Goal: Task Accomplishment & Management: Complete application form

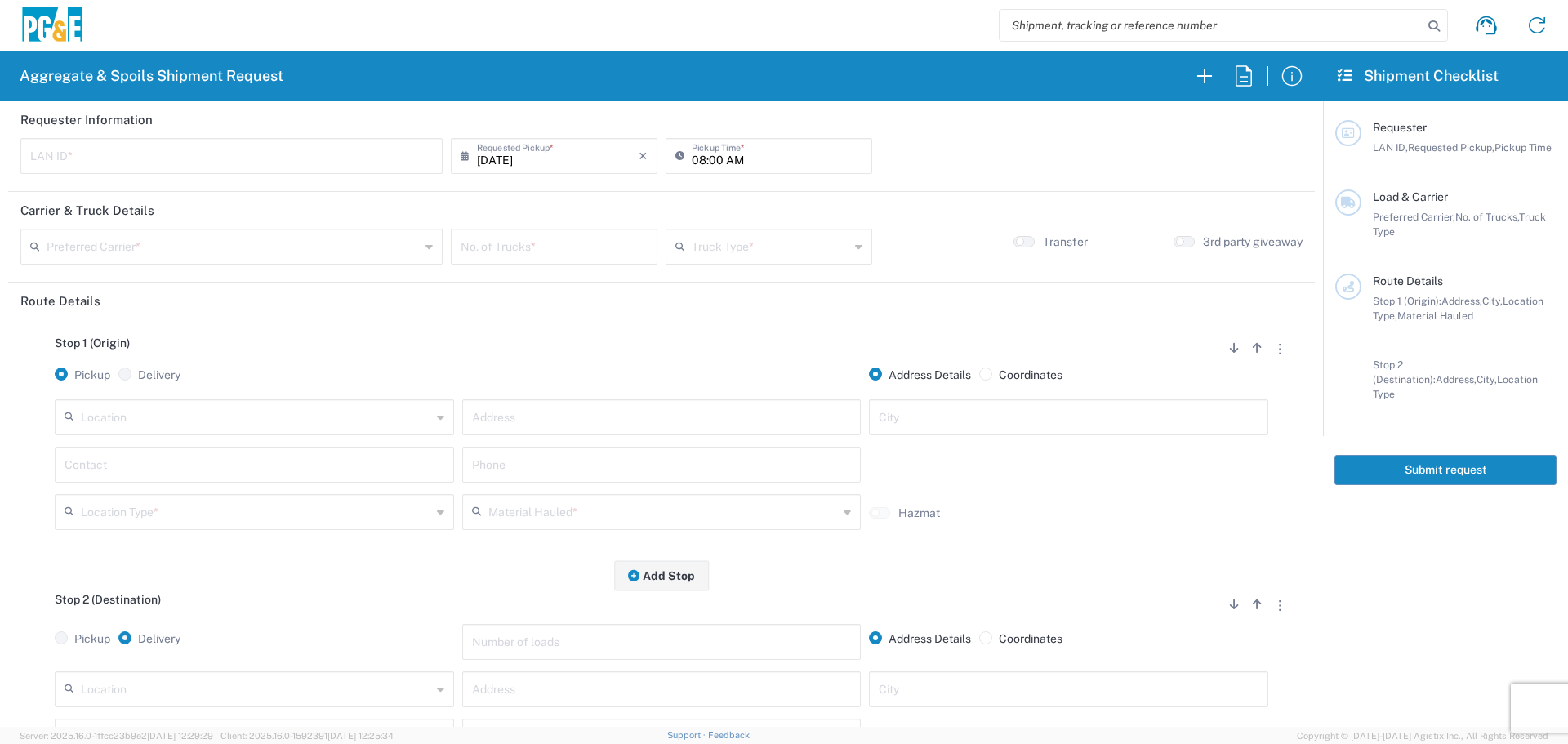
click at [309, 150] on input "text" at bounding box center [232, 155] width 403 height 29
type input "FLT8"
click at [694, 152] on input "08:00 AM" at bounding box center [777, 155] width 171 height 29
type input "07:00 AM"
click at [181, 260] on div "Preferred Carrier *" at bounding box center [232, 246] width 422 height 36
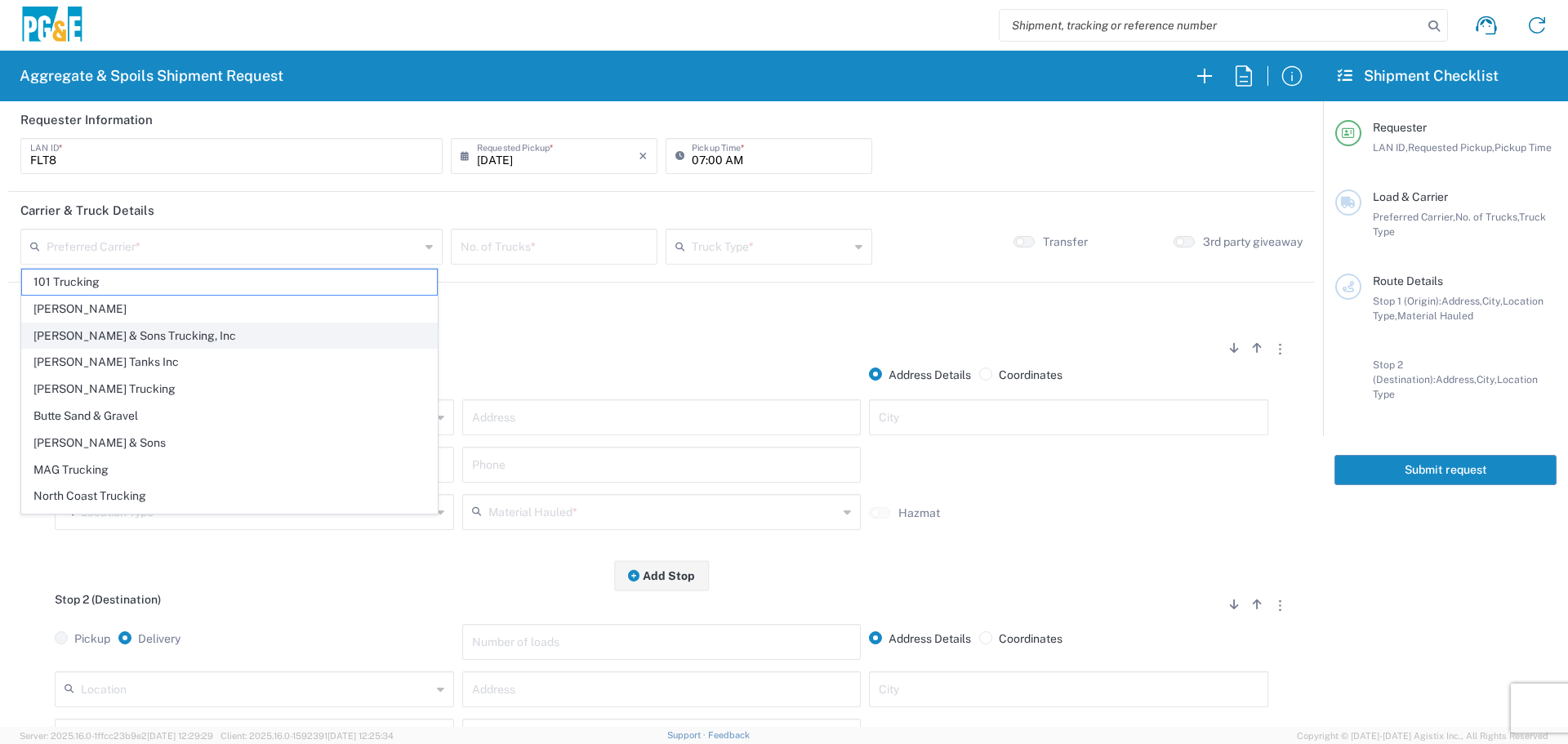
click at [164, 333] on span "Bowman & Sons Trucking, Inc" at bounding box center [229, 336] width 415 height 25
type input "Bowman & Sons Trucking, Inc"
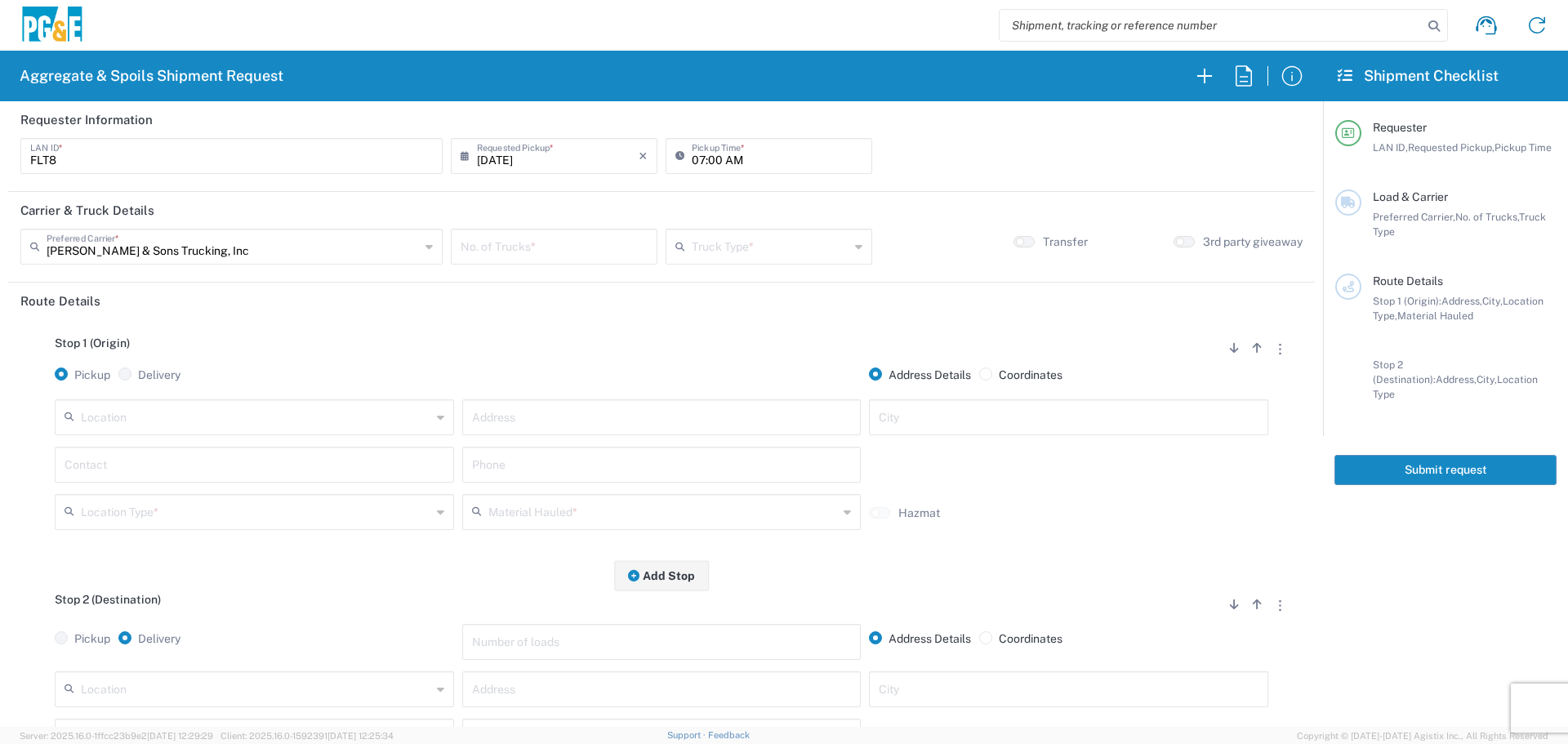
click at [540, 248] on input "number" at bounding box center [554, 245] width 187 height 29
type input "3"
click at [754, 252] on input "text" at bounding box center [771, 245] width 158 height 29
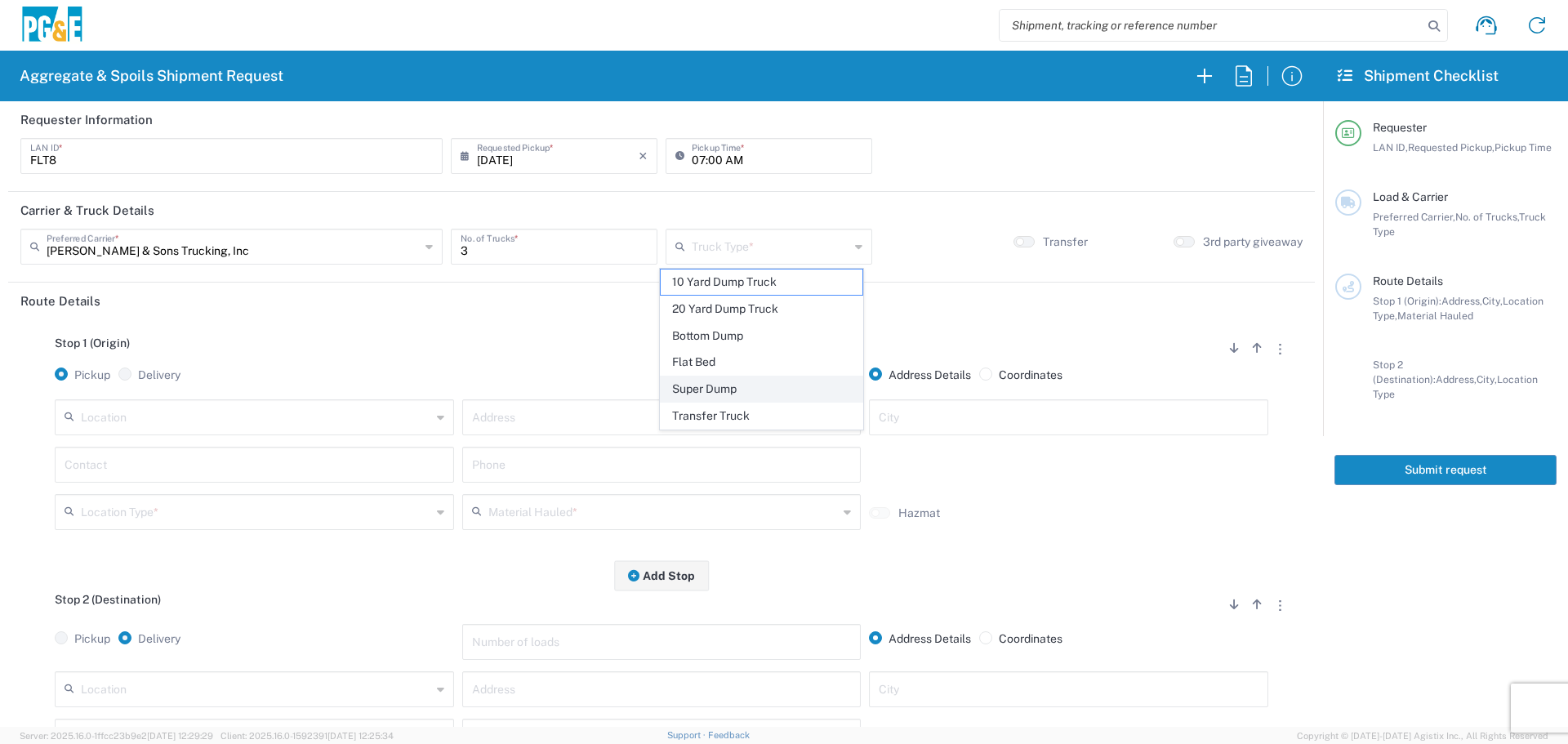
click at [754, 390] on span "Super Dump" at bounding box center [761, 389] width 201 height 25
type input "Super Dump"
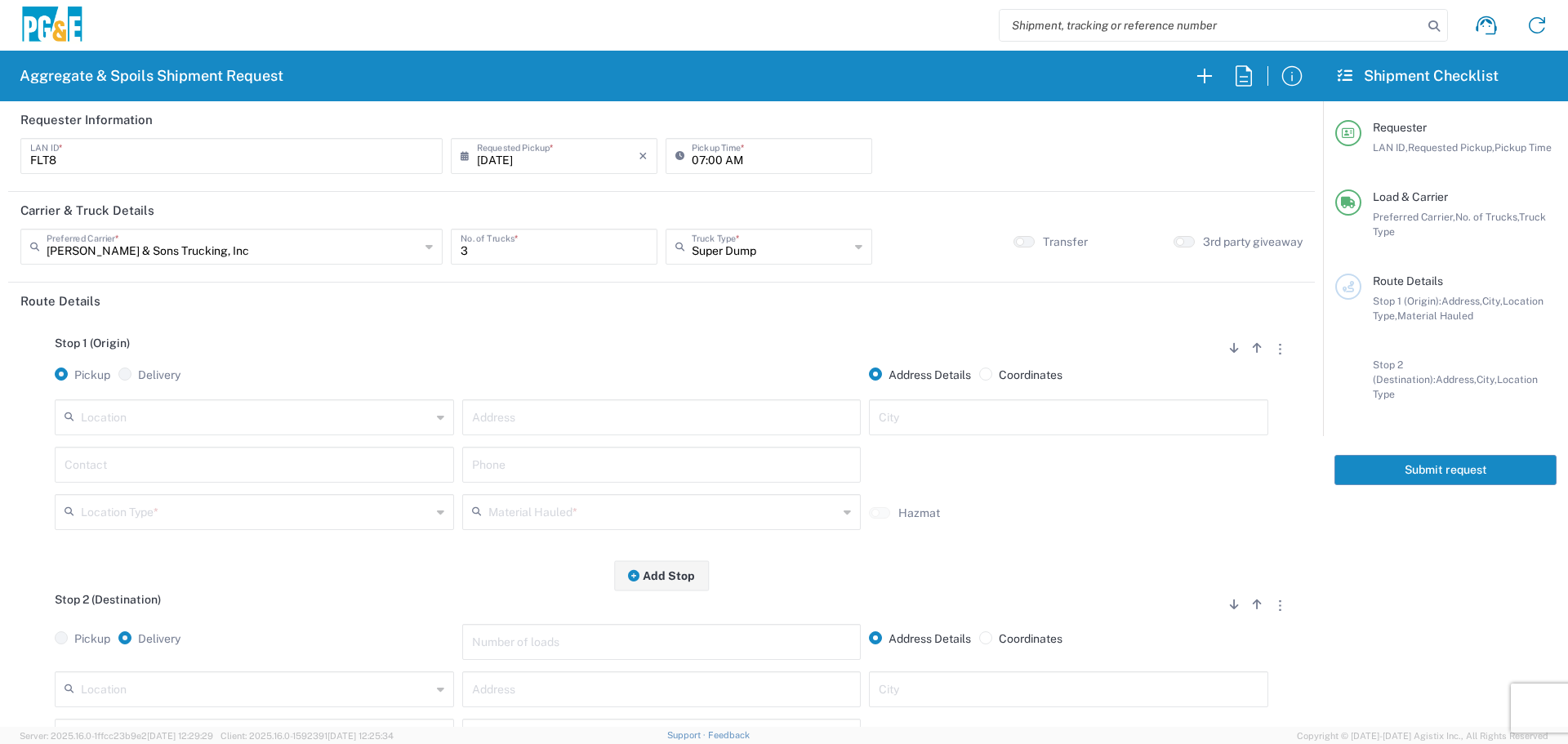
click at [338, 426] on input "text" at bounding box center [256, 416] width 351 height 29
click at [372, 475] on span "Auburn HUB Yard" at bounding box center [253, 480] width 392 height 25
type input "Auburn HUB Yard"
type input "1776 Old Airport Rd"
type input "Auburn"
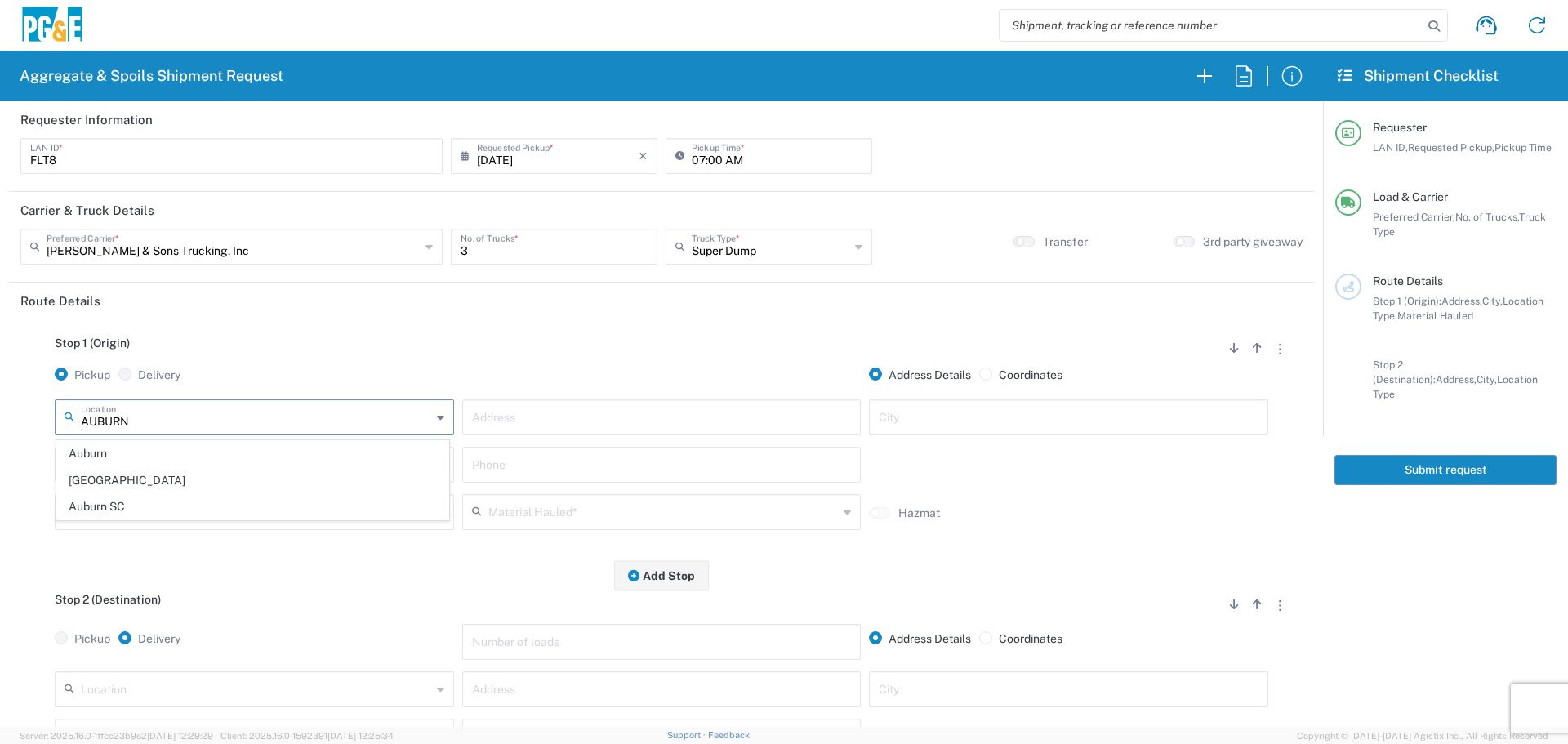
type input "Business No Loading Dock"
click at [345, 461] on input "text" at bounding box center [254, 463] width 379 height 29
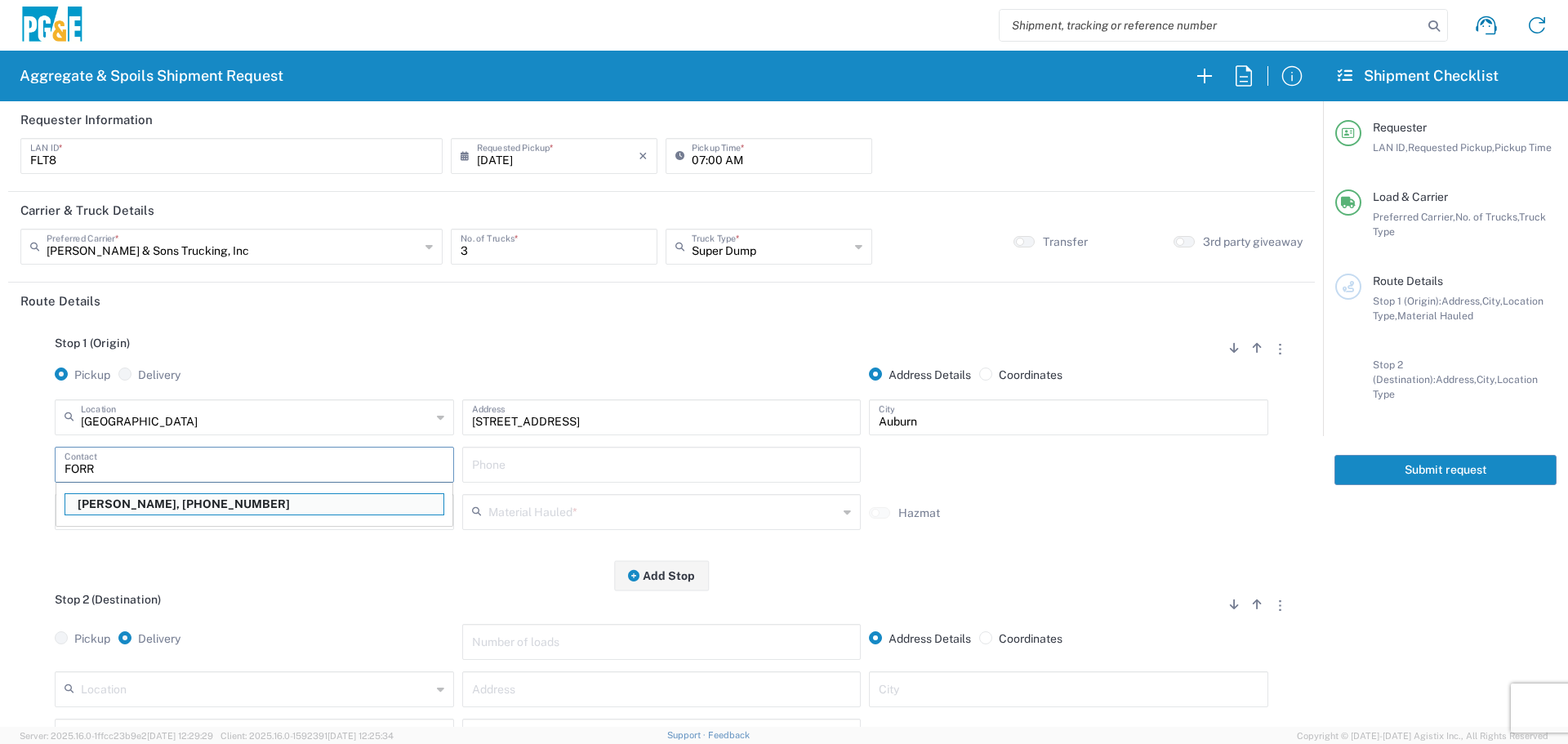
type input "Forrest Thomas"
type input "916-701-6633"
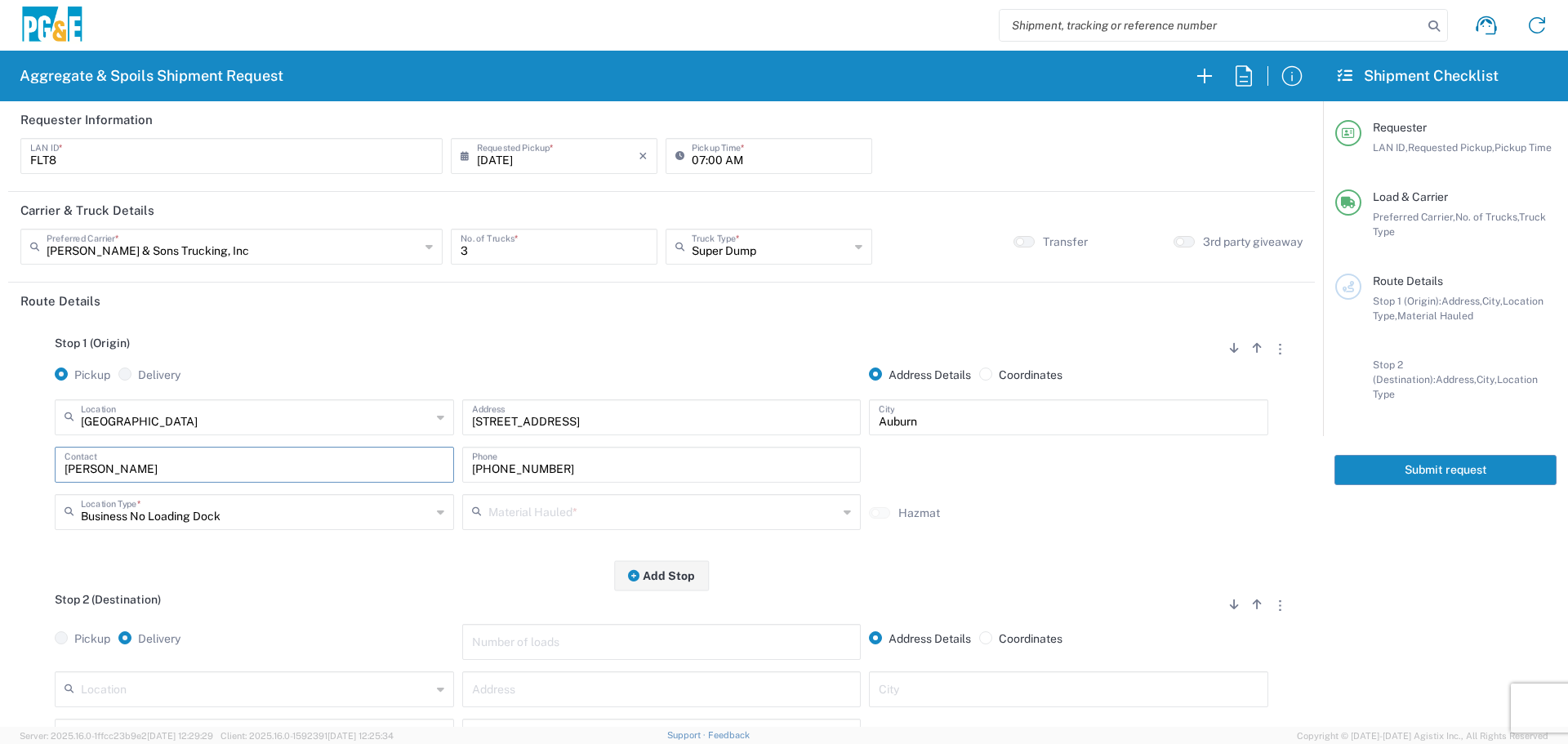
type input "Forrest Thomas"
click at [611, 517] on input "text" at bounding box center [664, 510] width 351 height 29
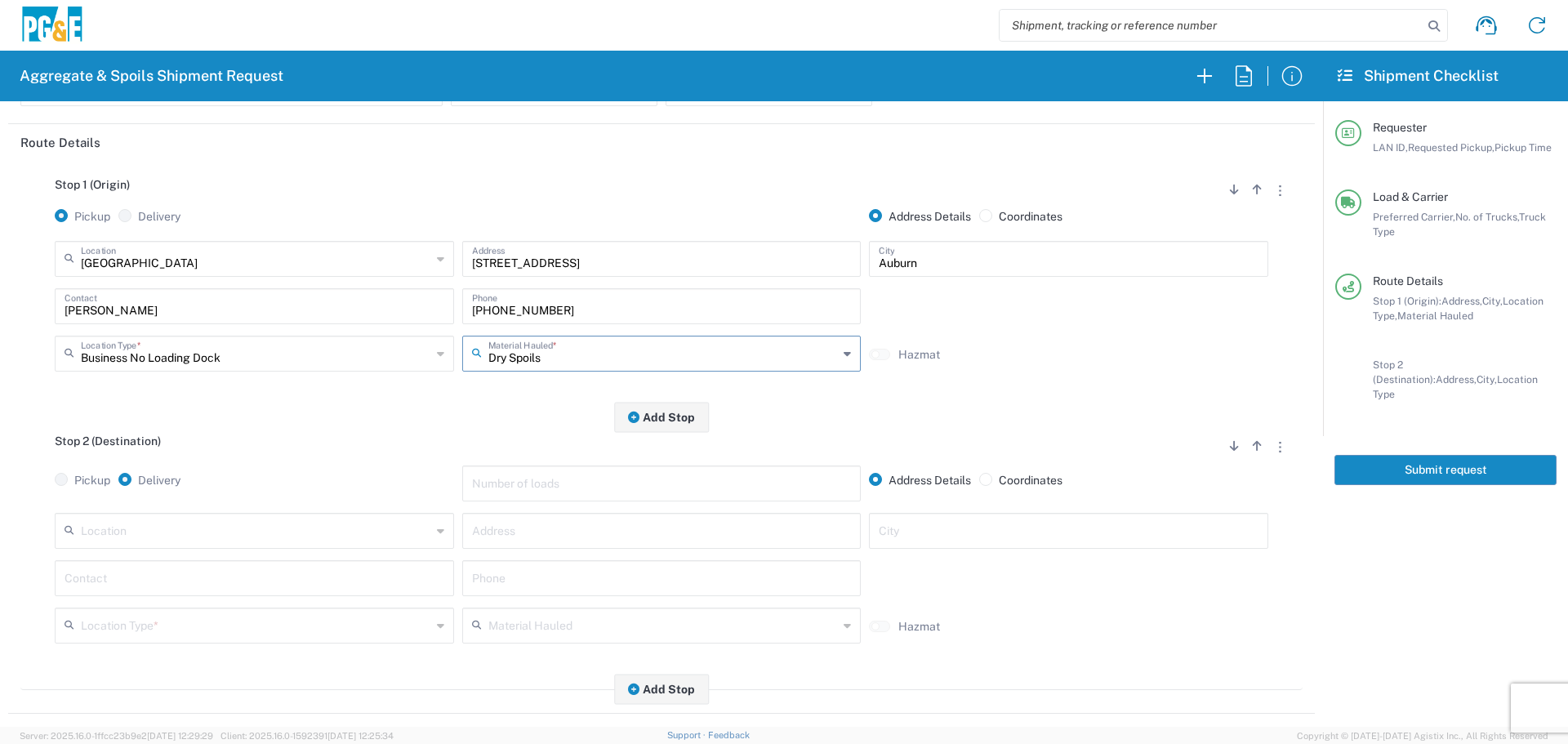
scroll to position [245, 0]
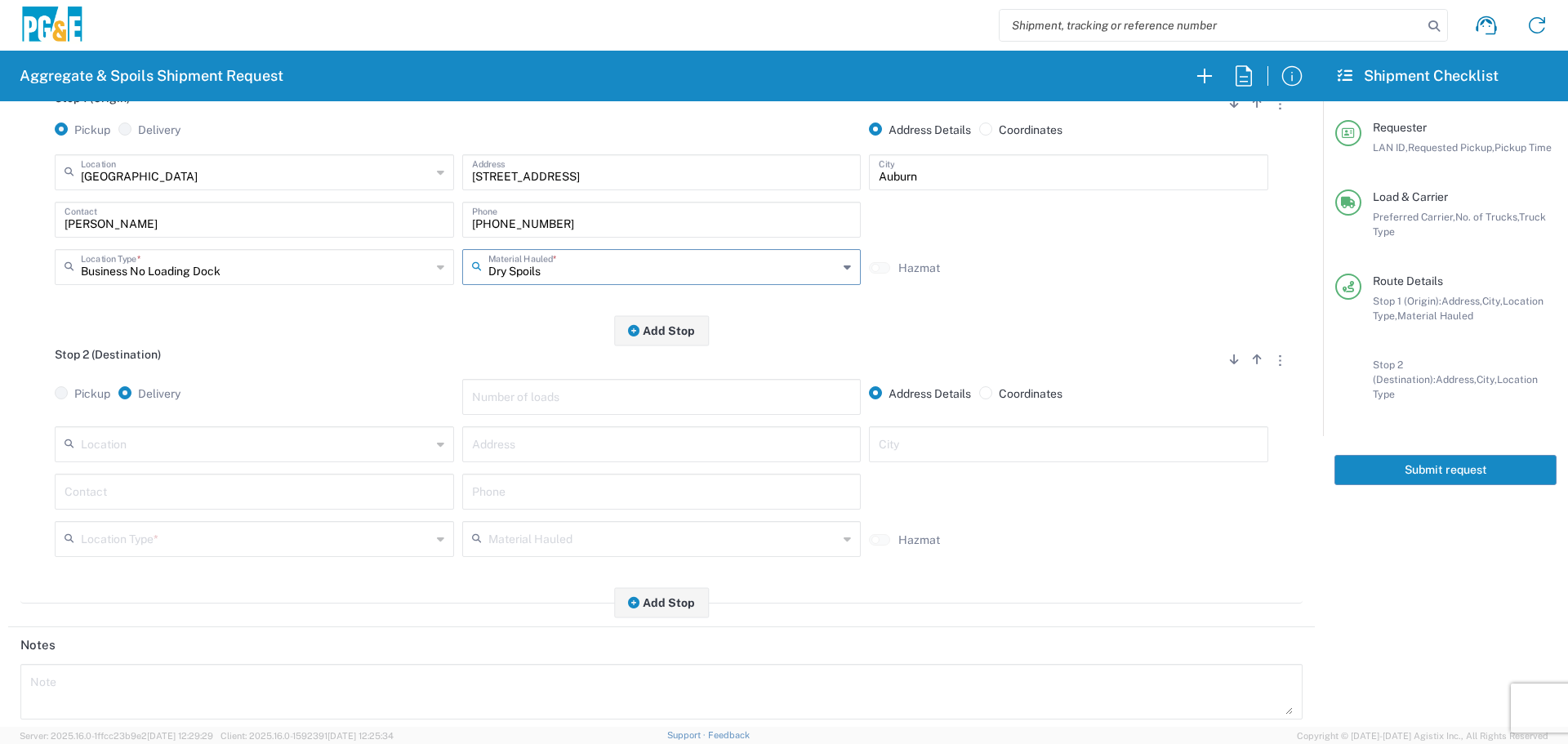
type input "Dry Spoils"
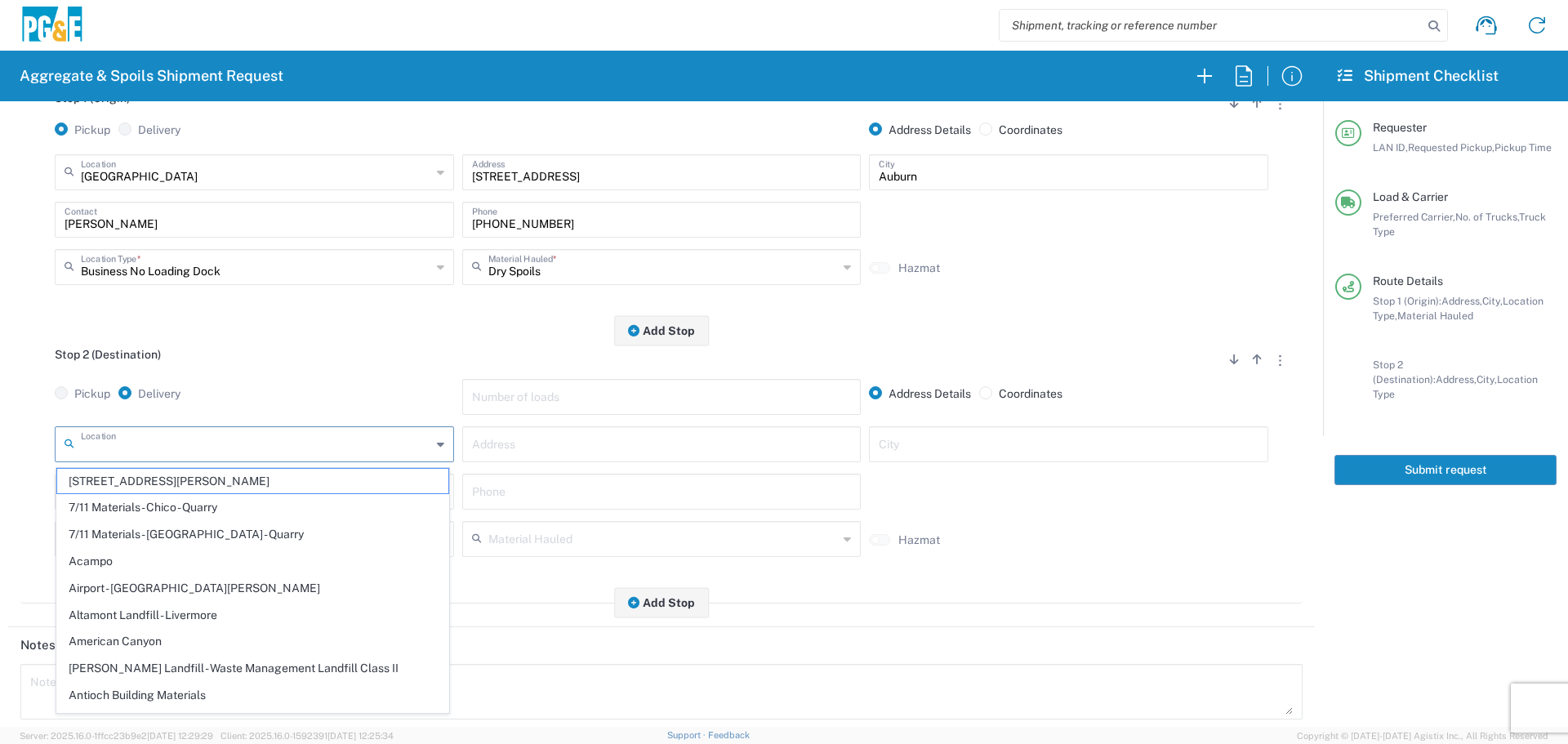
click at [322, 445] on input "text" at bounding box center [256, 443] width 351 height 29
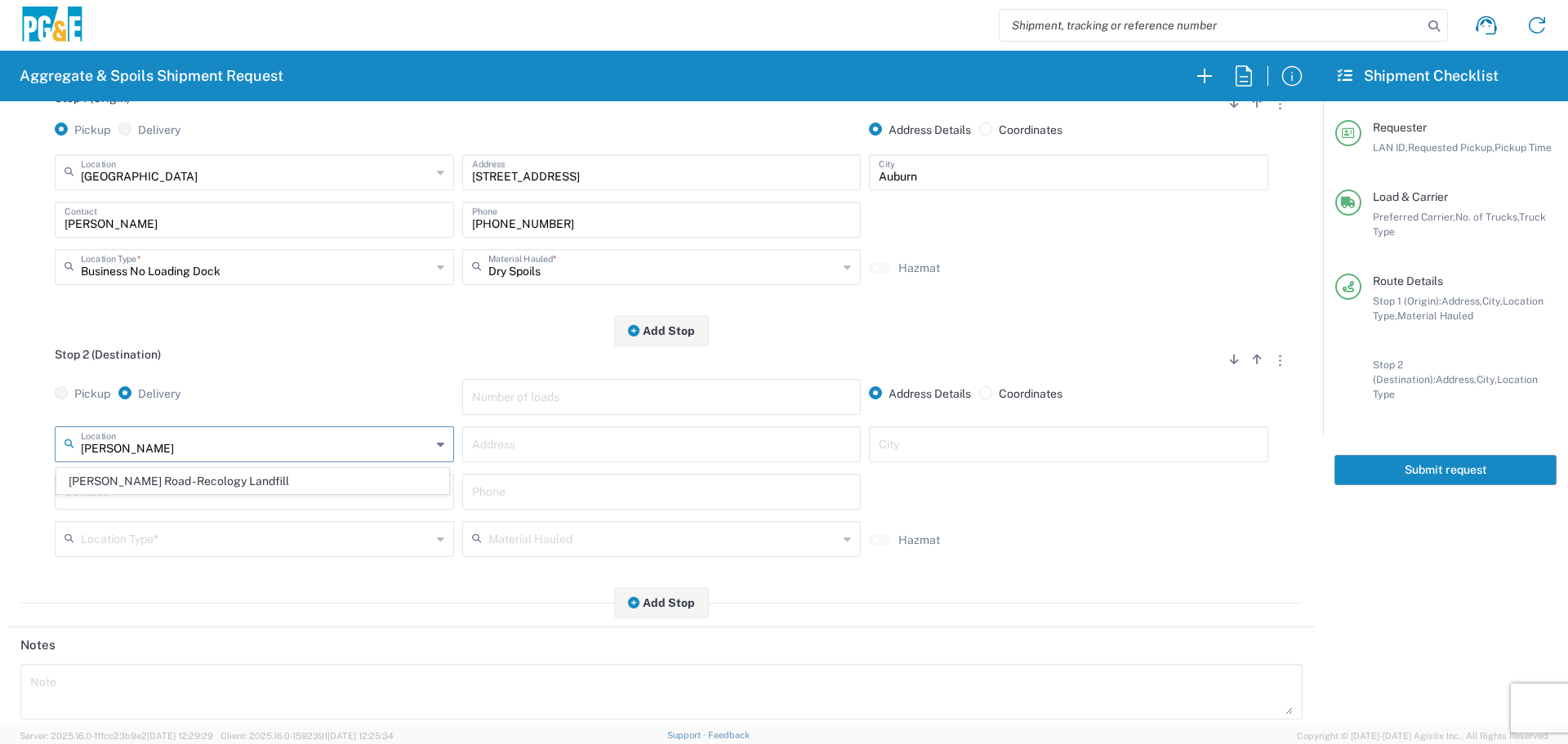
type input "Ostrom Road - Recology Landfill"
type input "5900 Ostrom Rd"
type input "Wheatland"
type input "Landfill"
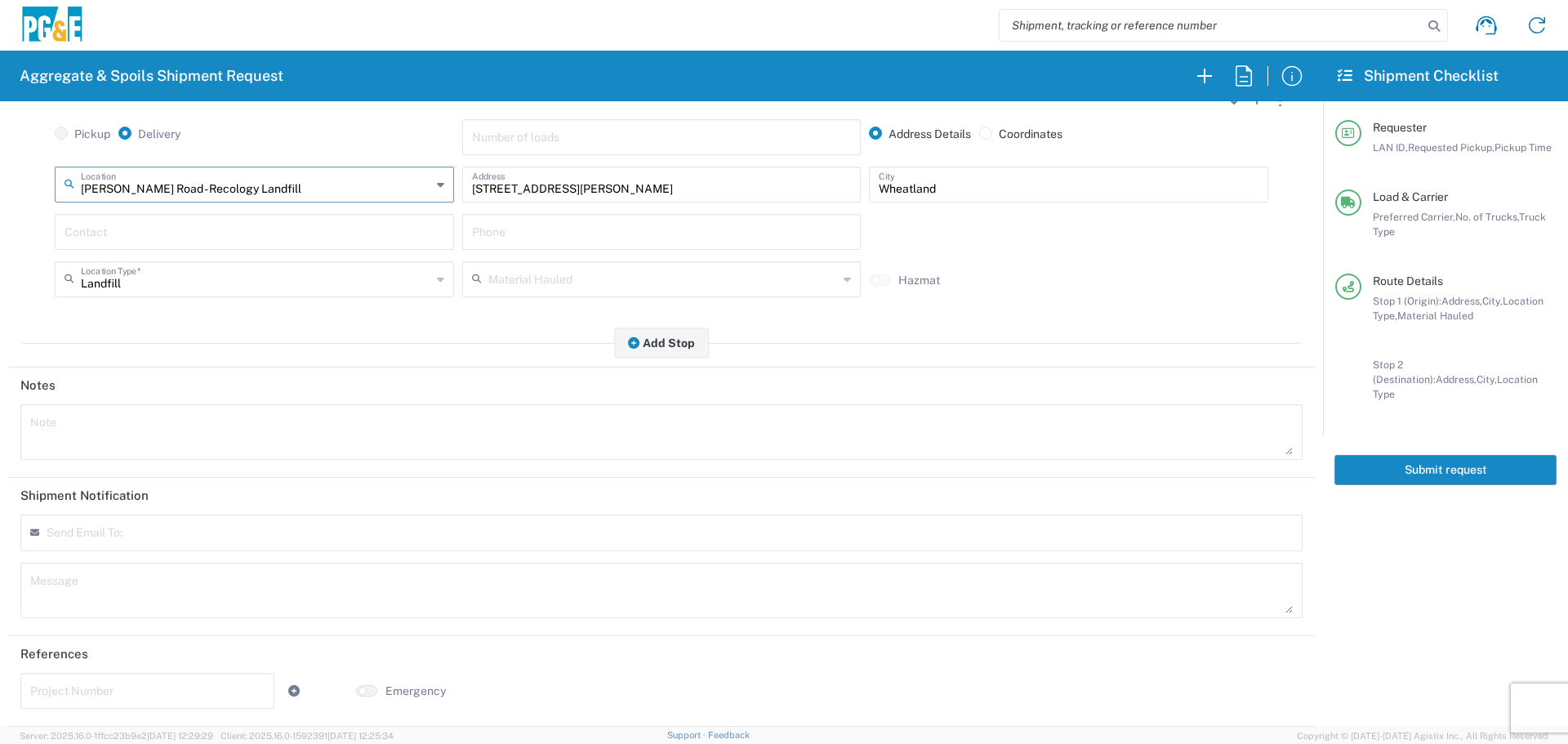
scroll to position [506, 0]
type input "Ostrom Road - Recology Landfill"
click at [155, 537] on input "text" at bounding box center [126, 538] width 143 height 15
type input "skkj@pge.com"
type input "GCSpoilsTruckRequest@pge.com"
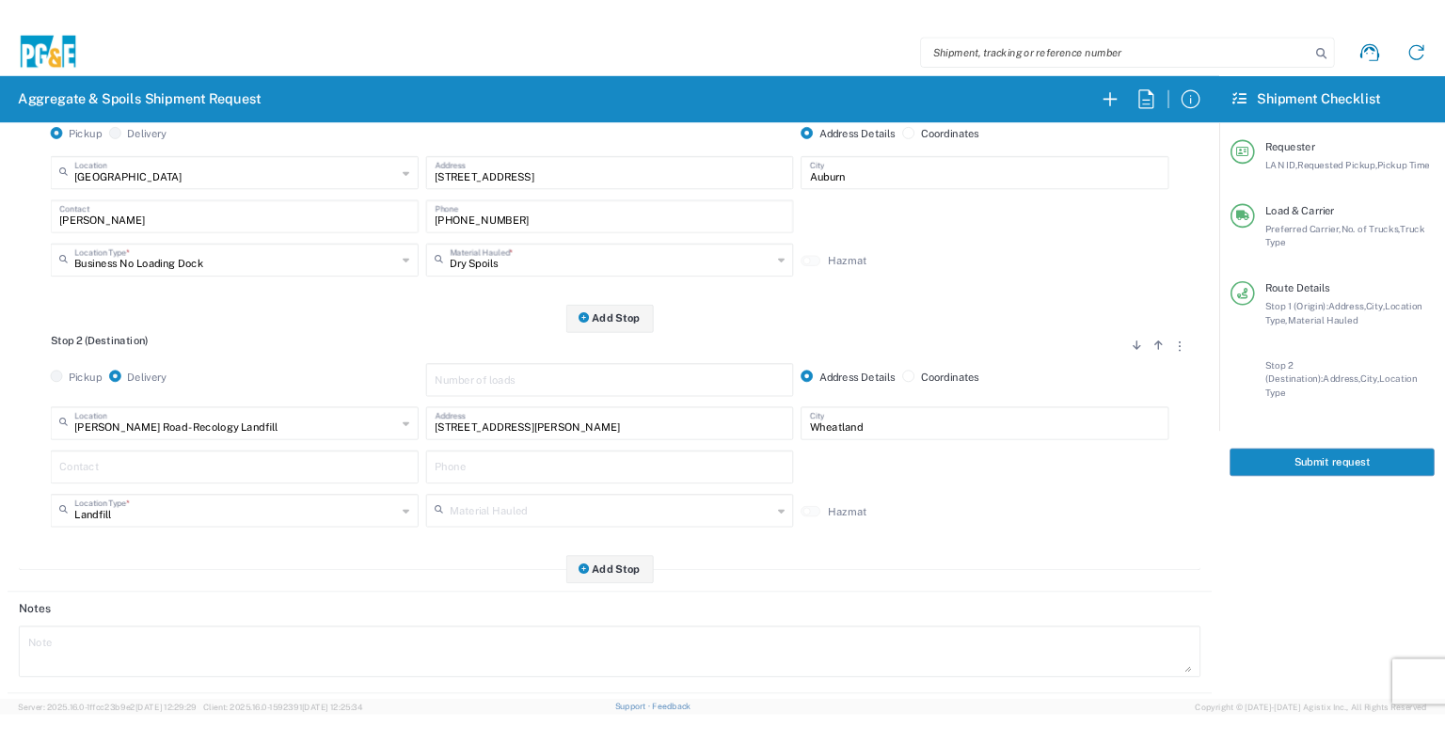
scroll to position [0, 0]
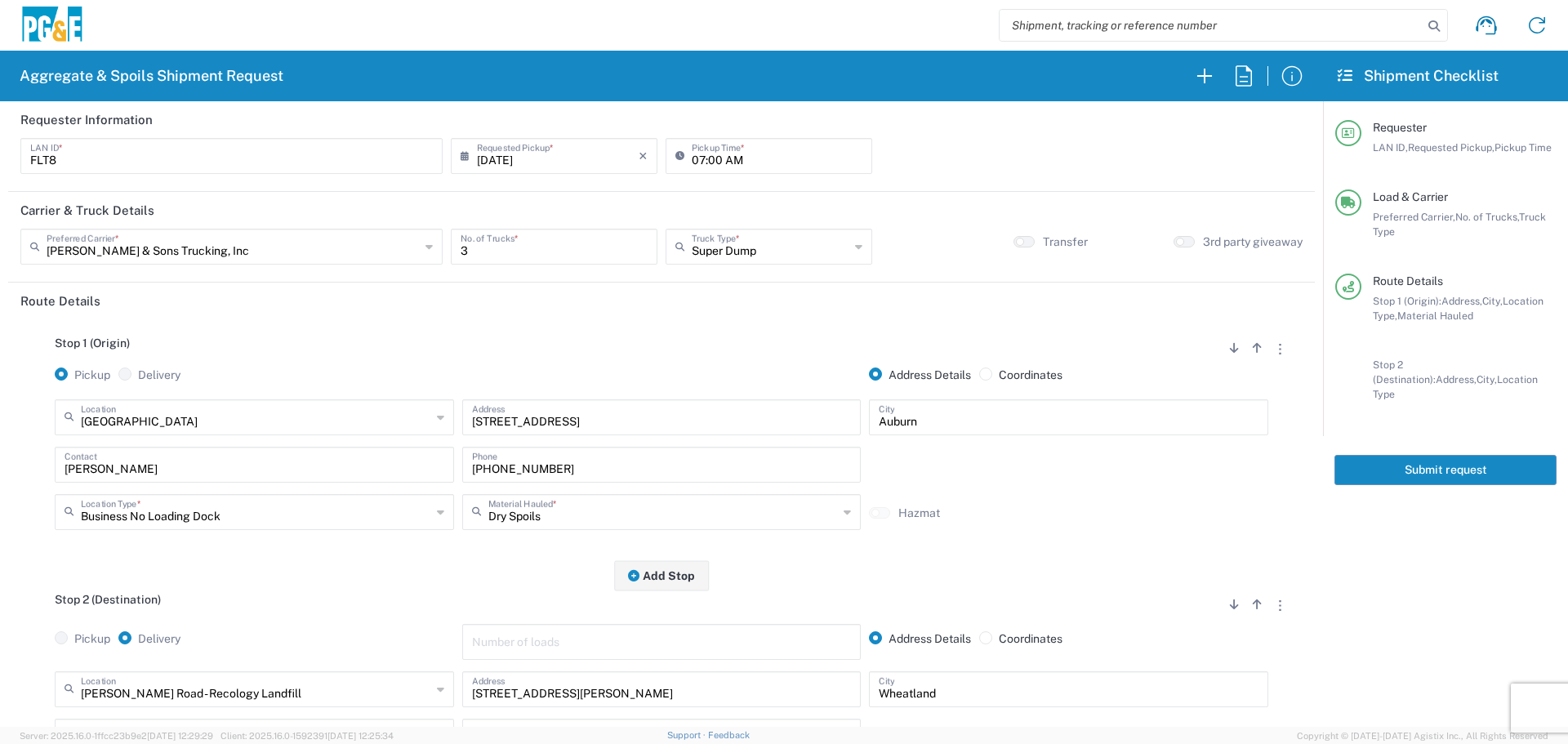
click at [1464, 458] on button "Submit request" at bounding box center [1446, 470] width 222 height 30
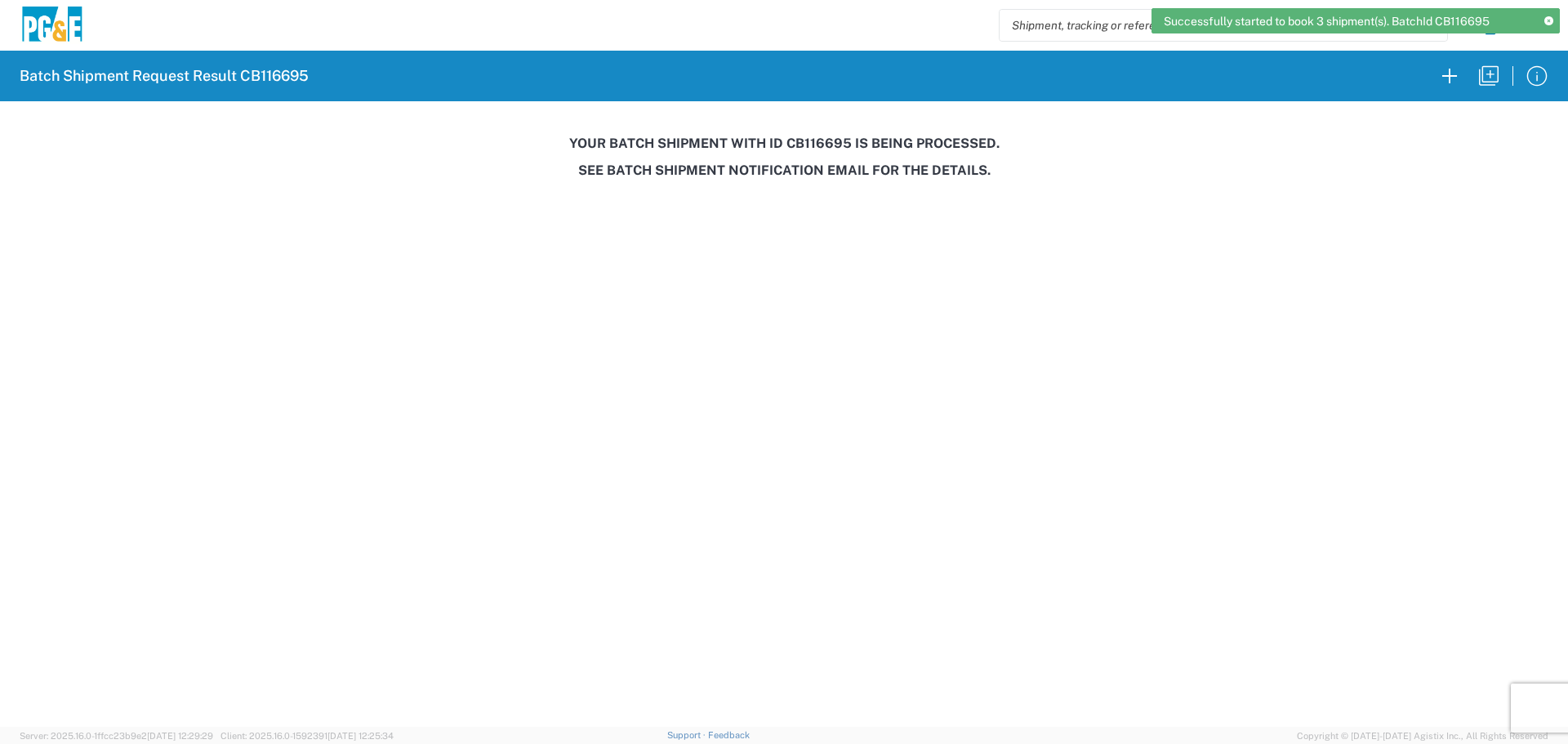
click at [834, 141] on h3 "Your batch shipment with id CB116695 is being processed." at bounding box center [784, 143] width 1545 height 16
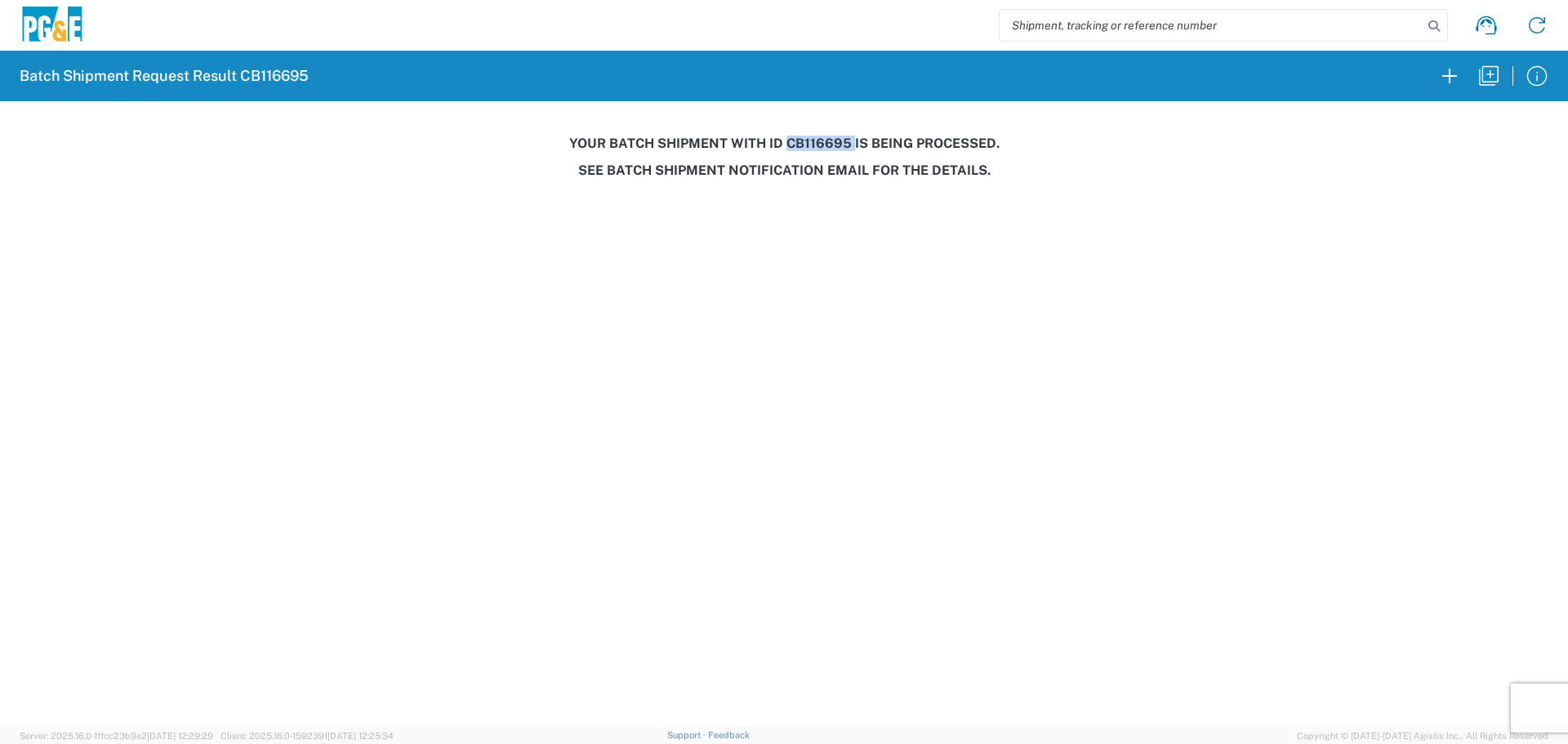
copy h3 "CB116695"
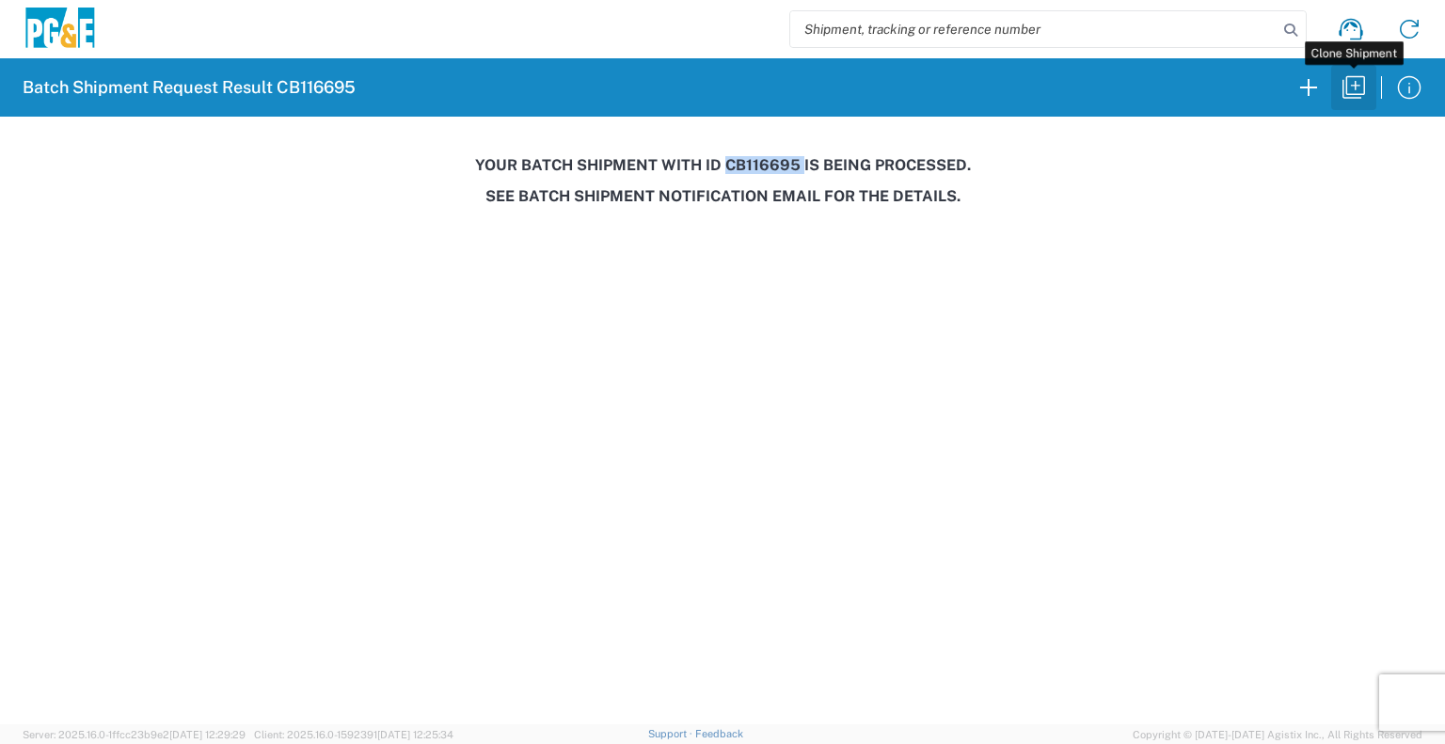
click at [1359, 89] on icon "button" at bounding box center [1354, 87] width 30 height 30
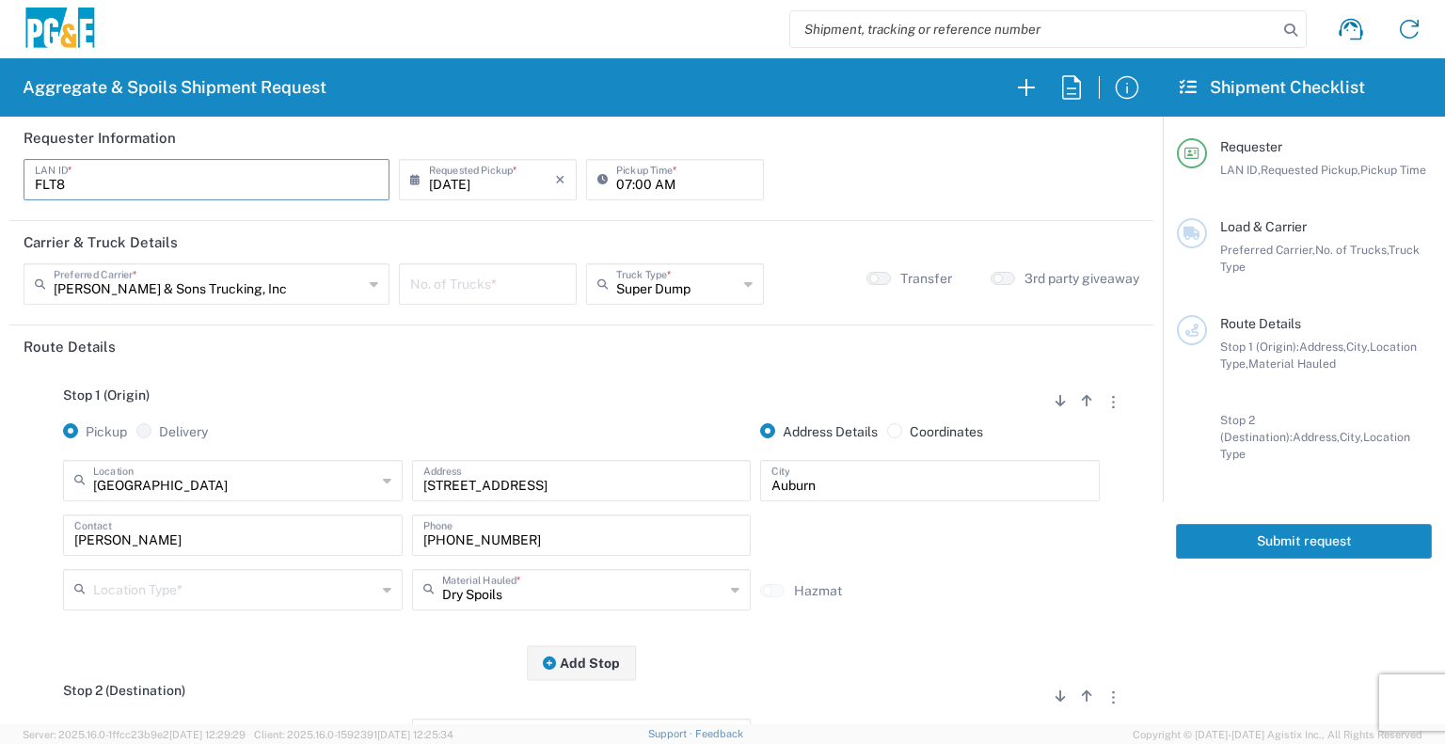
click at [218, 193] on input "FLT8" at bounding box center [206, 178] width 343 height 33
type input "L1WB"
click at [446, 284] on input "number" at bounding box center [487, 282] width 155 height 33
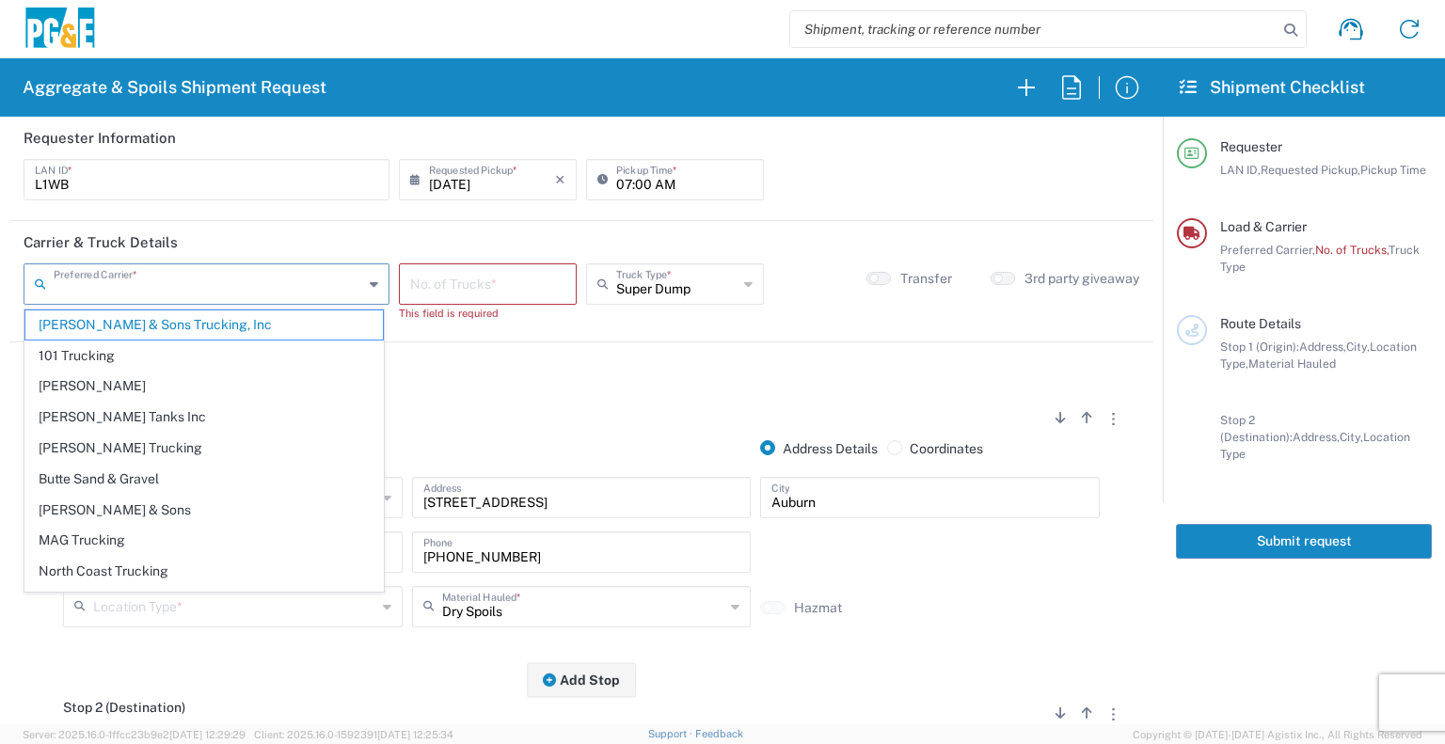
click at [326, 294] on input "text" at bounding box center [209, 282] width 310 height 33
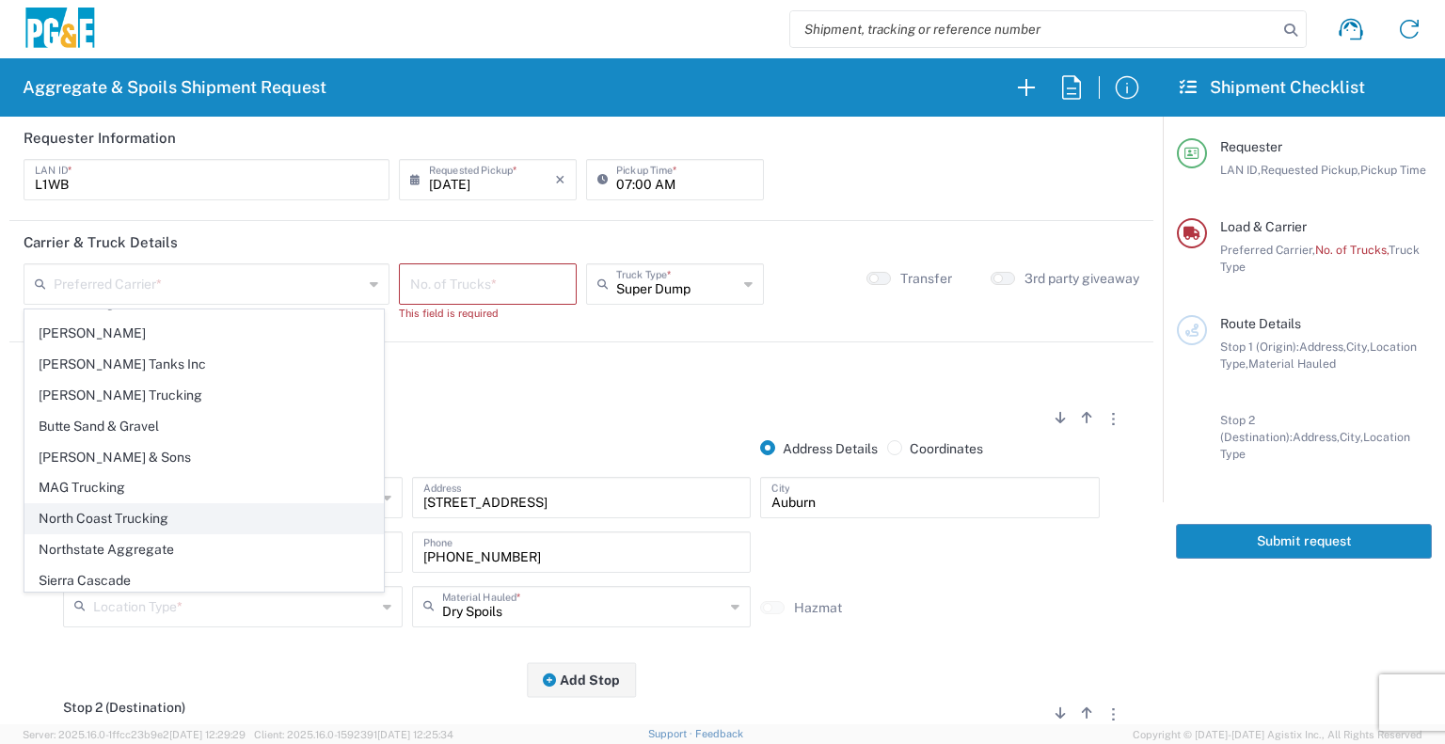
click at [237, 513] on span "North Coast Trucking" at bounding box center [204, 518] width 358 height 29
type input "North Coast Trucking"
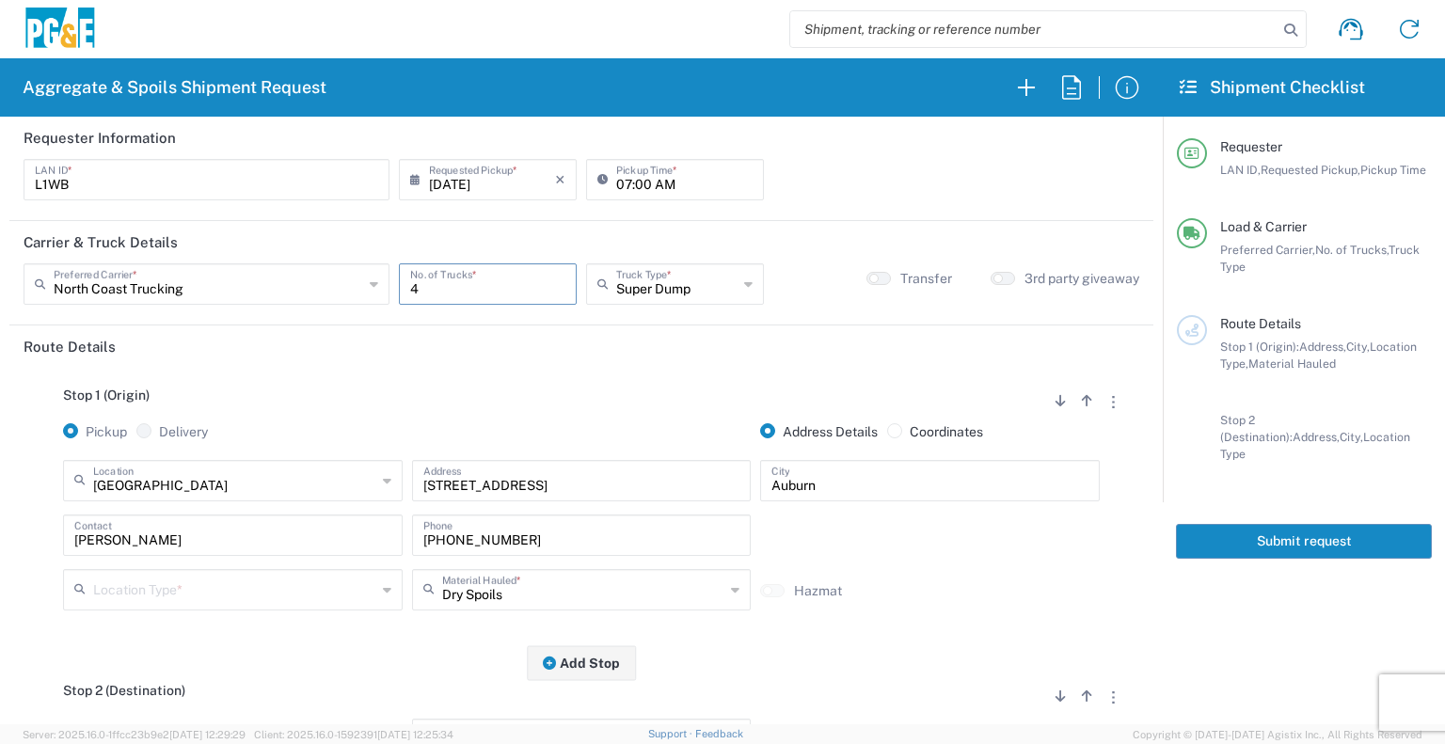
type input "4"
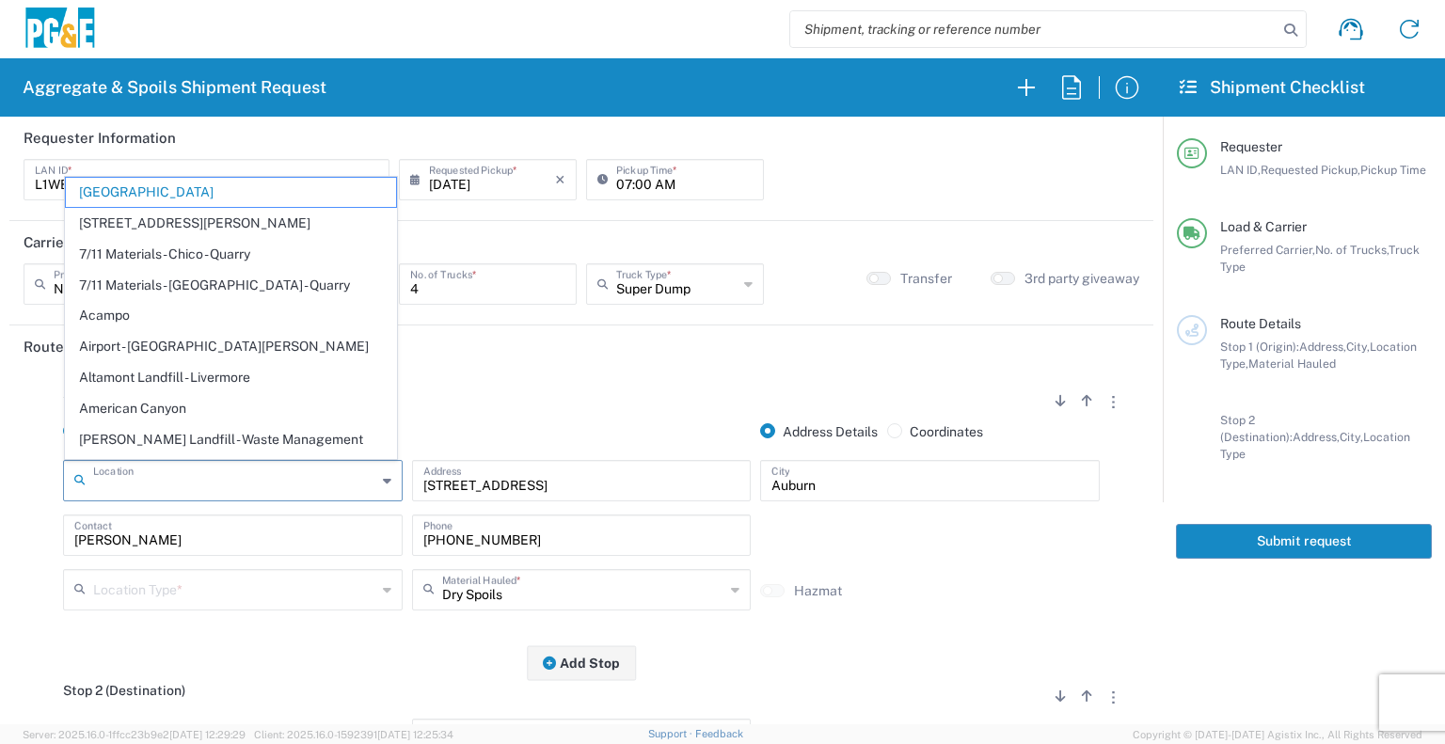
click at [306, 471] on input "text" at bounding box center [234, 479] width 283 height 33
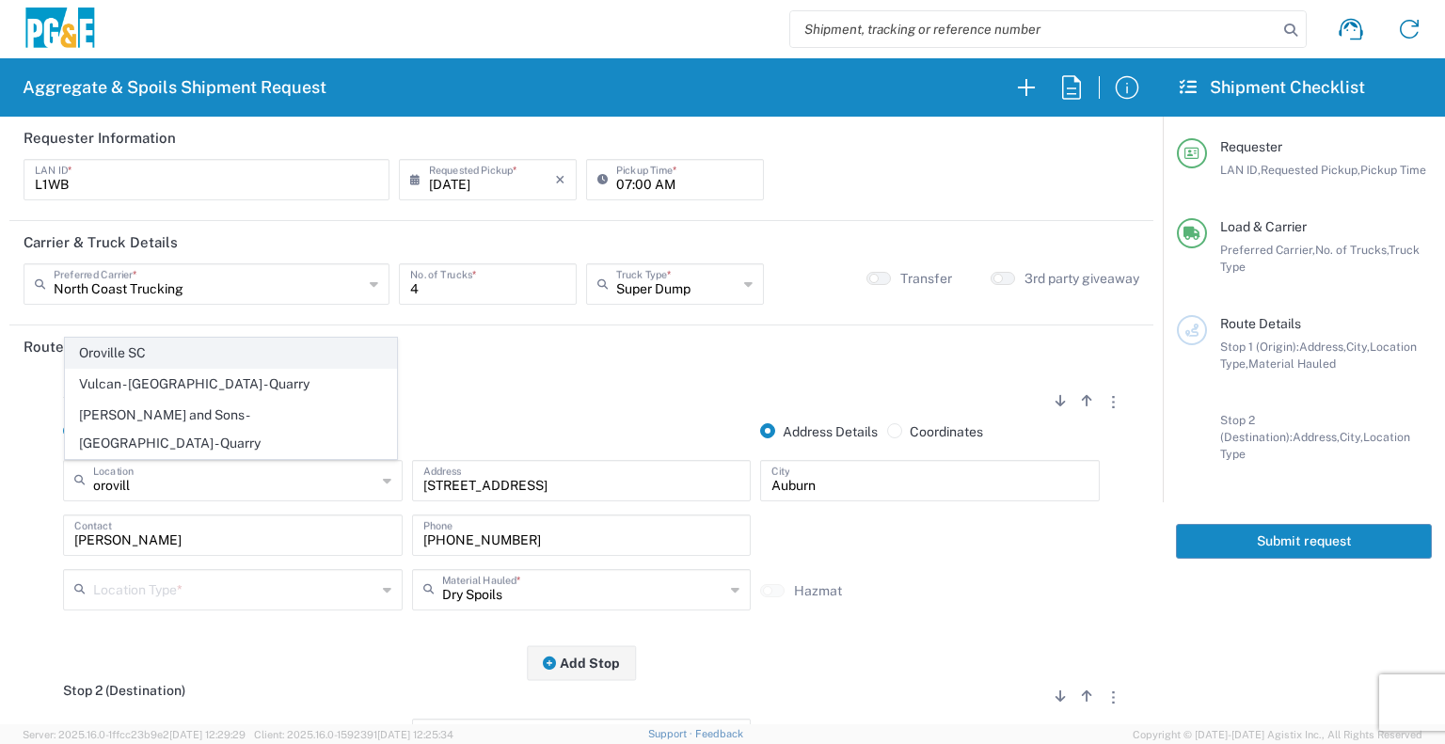
click at [265, 368] on span "Oroville SC" at bounding box center [231, 353] width 330 height 29
type input "Oroville SC"
type input "2226 Veatch St"
type input "Oroville"
type input "Business No Loading Dock"
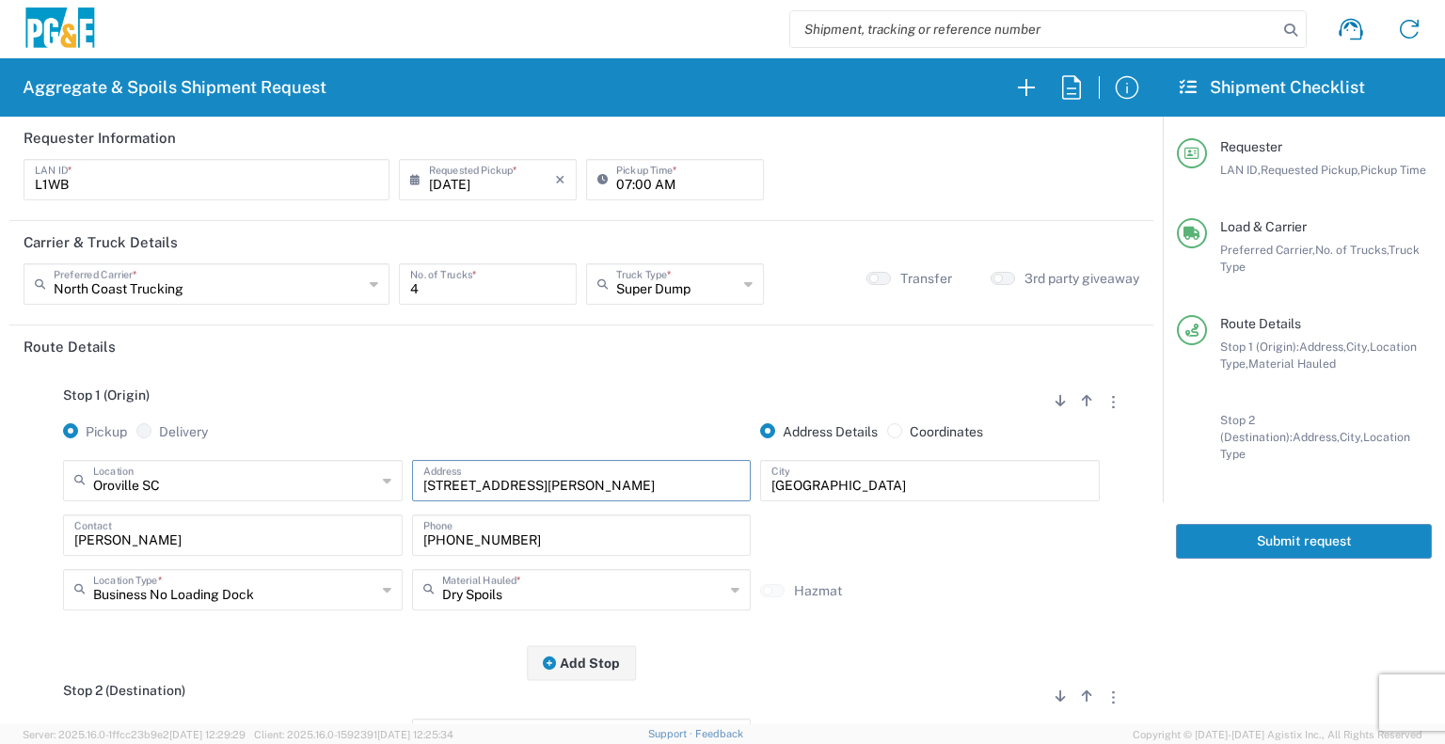
drag, startPoint x: 532, startPoint y: 481, endPoint x: 215, endPoint y: 525, distance: 321.1
click at [215, 525] on div "Oroville SC Location Oroville SC 17300 East Jahant Rd - Quarry 7/11 Materials -…" at bounding box center [582, 542] width 1116 height 164
paste input "text"
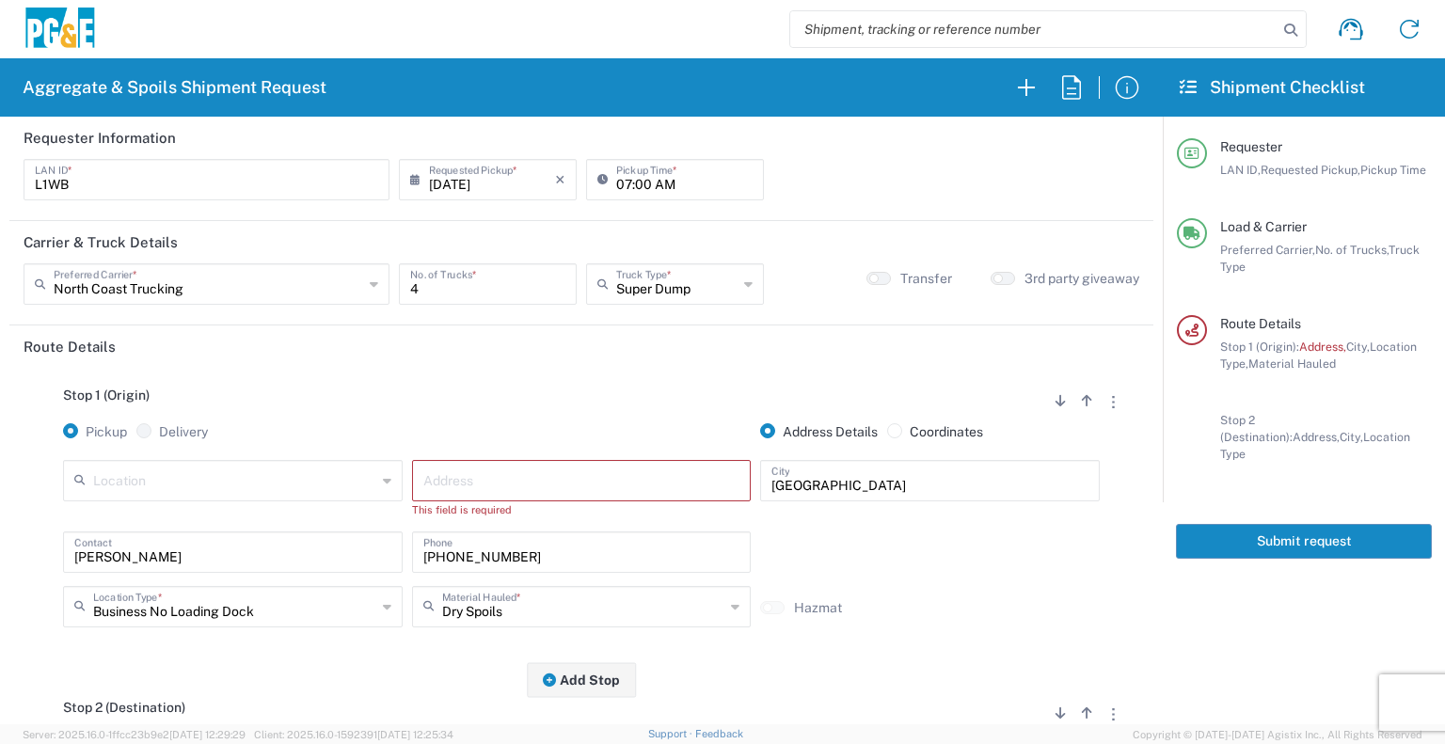
click at [215, 525] on div "Location 17300 East Jahant Rd - Quarry 7/11 Materials - Chico - Quarry 7/11 Mat…" at bounding box center [232, 496] width 349 height 72
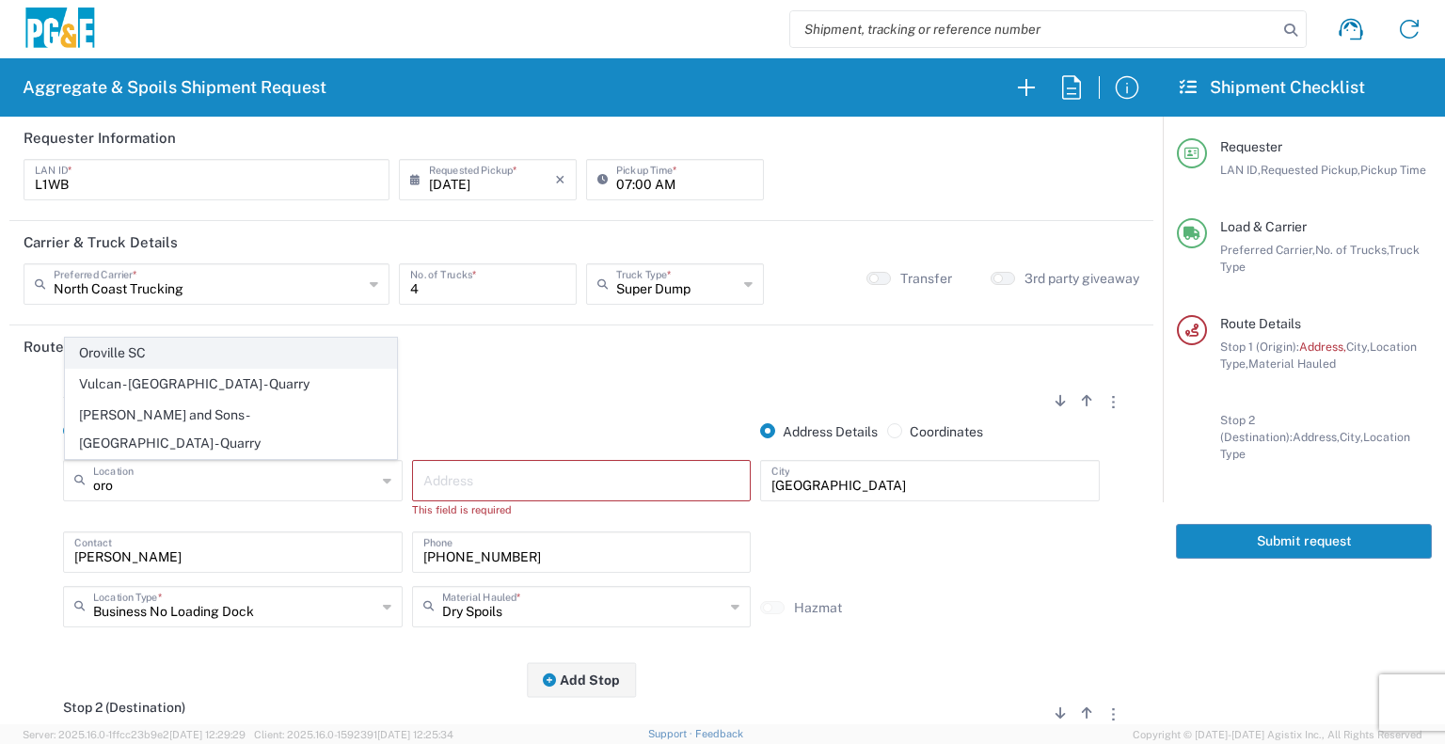
click at [178, 368] on span "Oroville SC" at bounding box center [231, 353] width 330 height 29
type input "Oroville SC"
type input "2226 Veatch St"
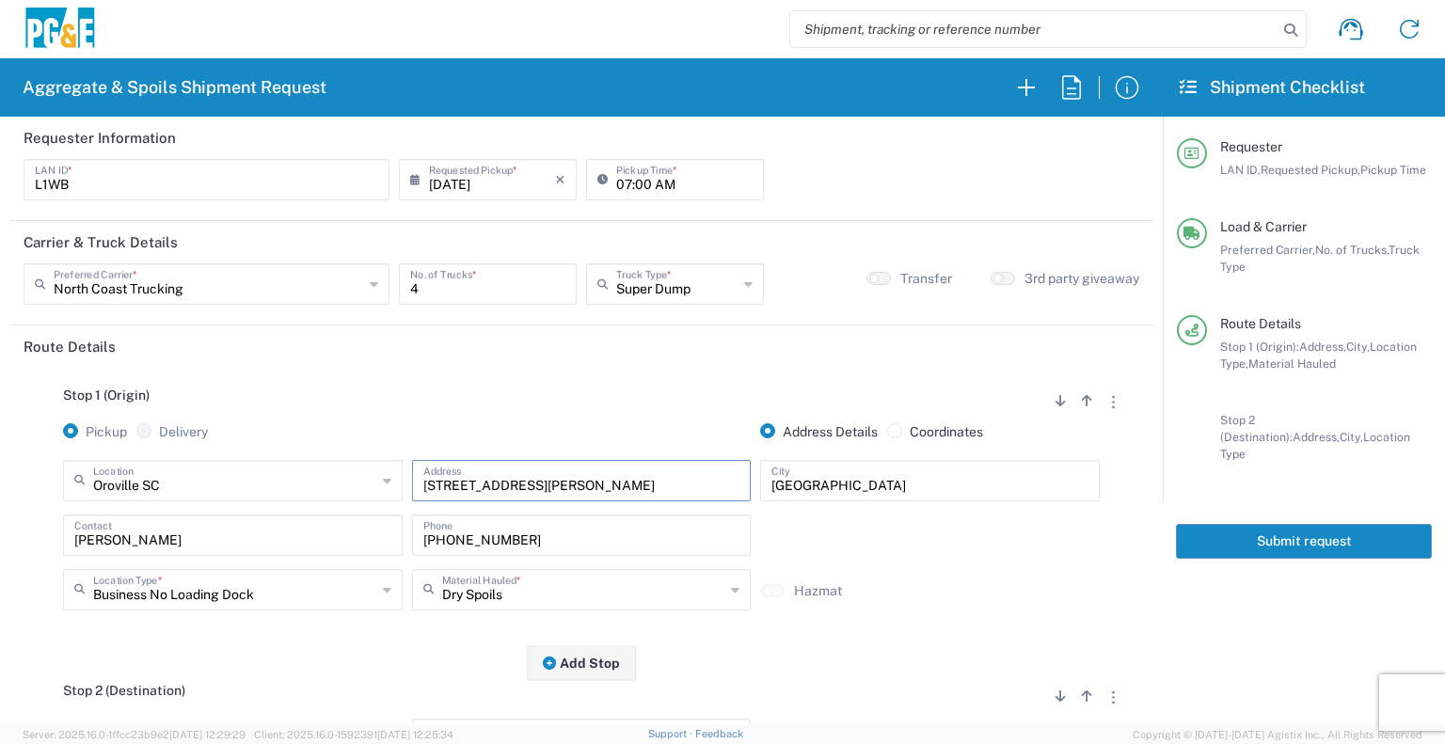
drag, startPoint x: 565, startPoint y: 488, endPoint x: 241, endPoint y: 498, distance: 324.7
click at [241, 498] on div "Oroville SC Location Oroville SC 17300 East Jahant Rd - Quarry 7/11 Materials -…" at bounding box center [581, 487] width 1046 height 55
type input "c"
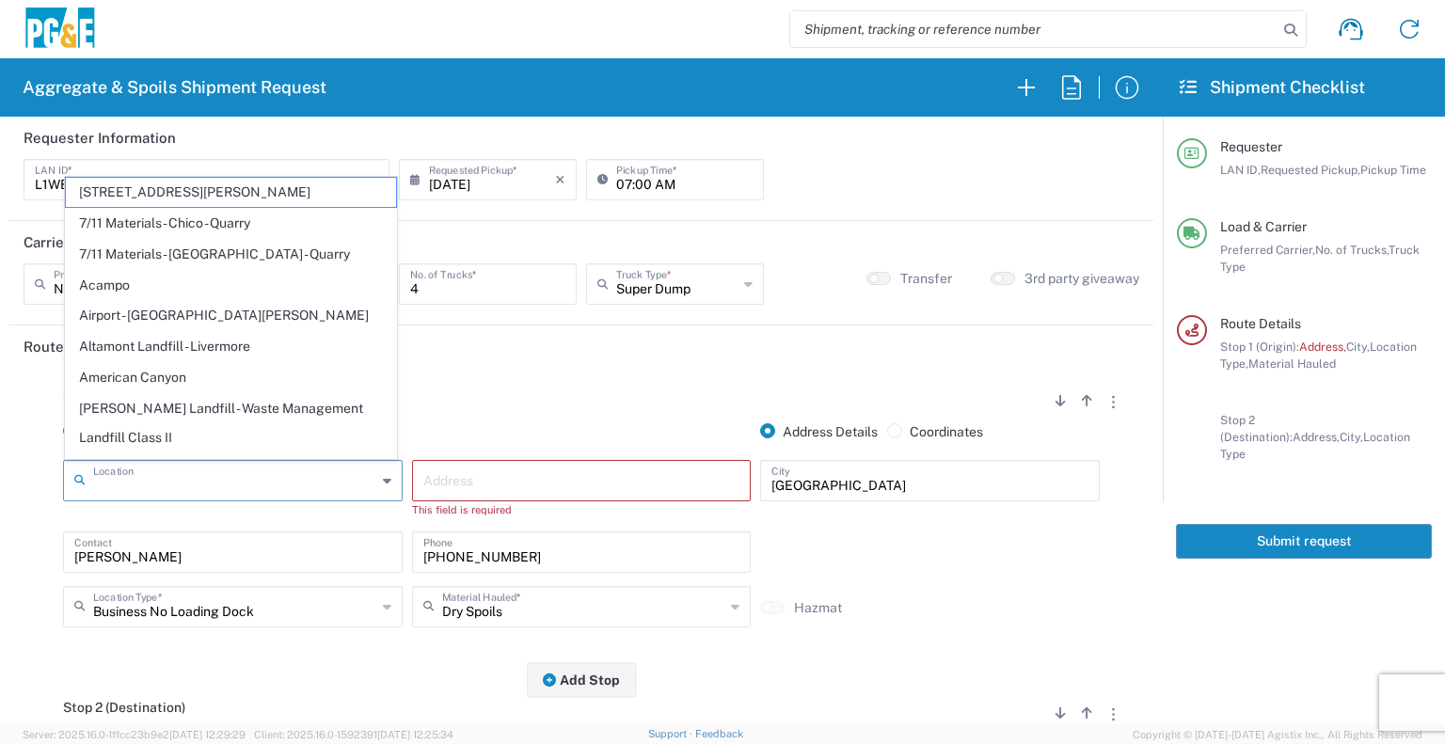
click at [298, 473] on input "text" at bounding box center [234, 479] width 283 height 33
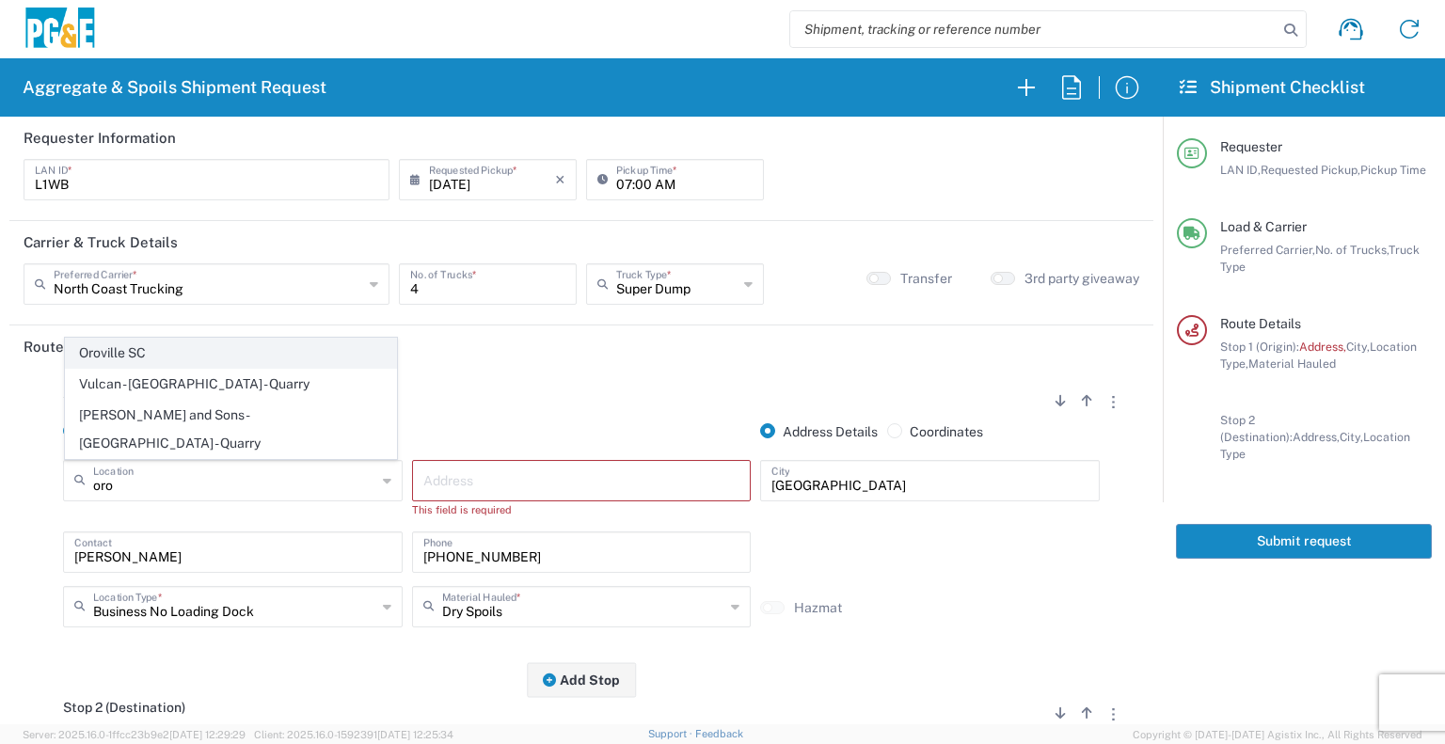
click at [261, 368] on span "Oroville SC" at bounding box center [231, 353] width 330 height 29
type input "Oroville SC"
type input "2226 Veatch St"
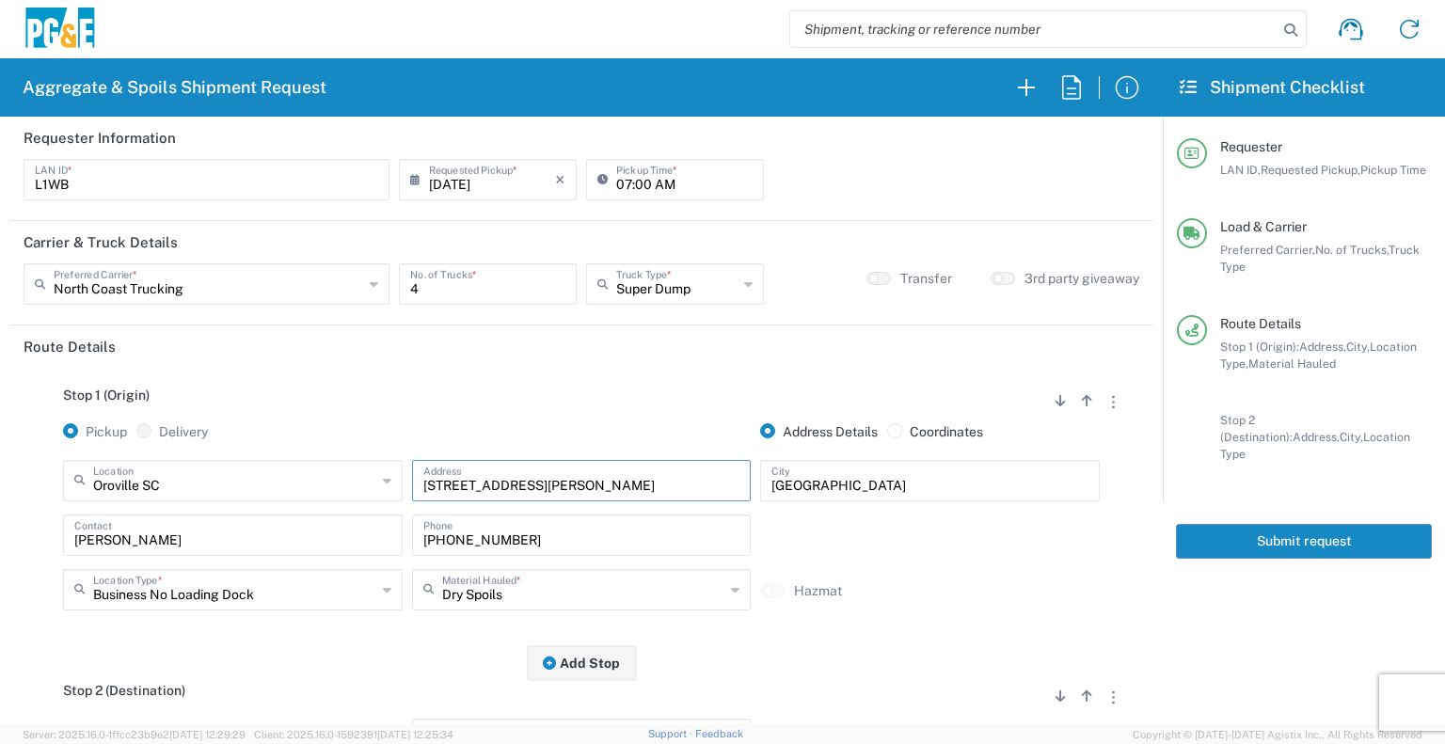
drag, startPoint x: 553, startPoint y: 490, endPoint x: 400, endPoint y: 492, distance: 153.4
click at [400, 492] on div "Oroville SC Location Oroville SC 17300 East Jahant Rd - Quarry 7/11 Materials -…" at bounding box center [581, 487] width 1046 height 55
click at [324, 527] on input "Forrest Thomas" at bounding box center [232, 533] width 317 height 33
type input "F"
type input "Lenny Weatherall"
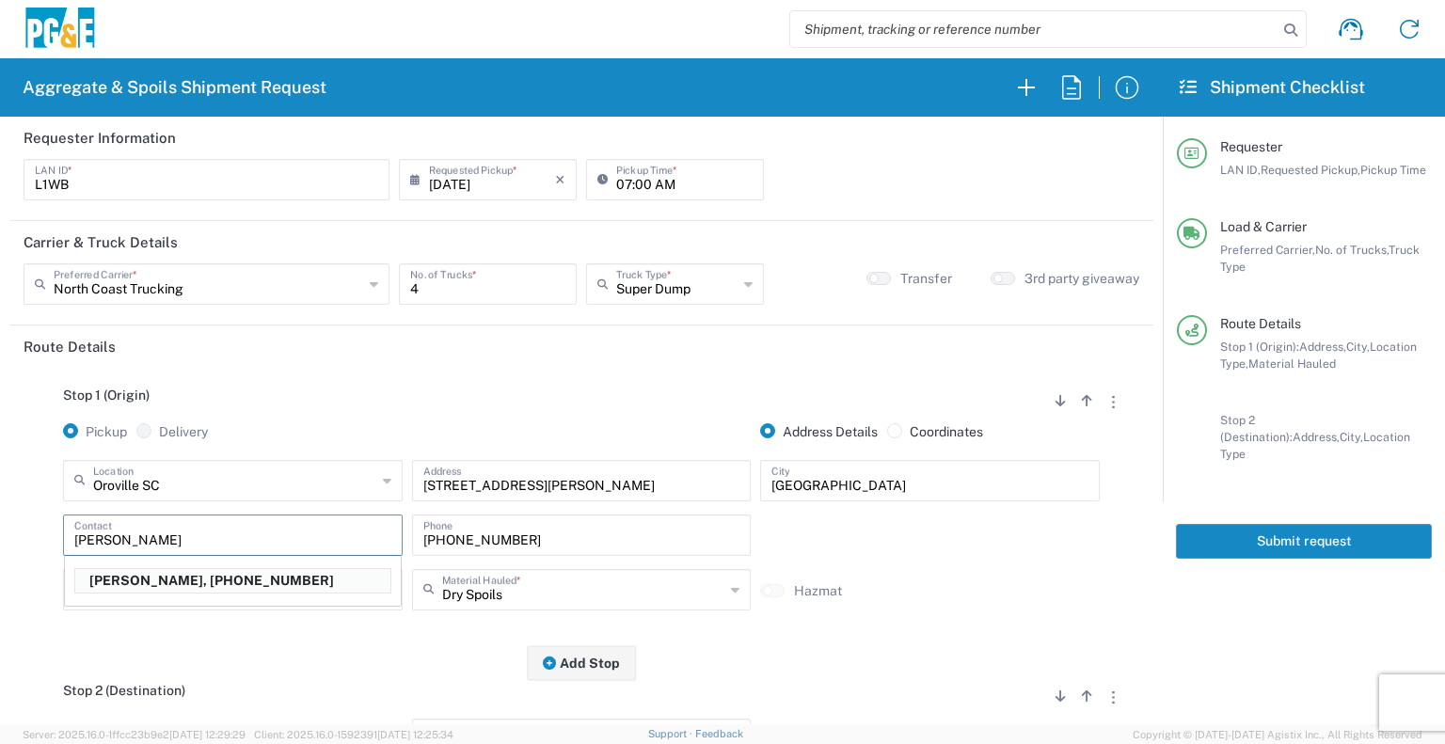
type input "916-532-4626"
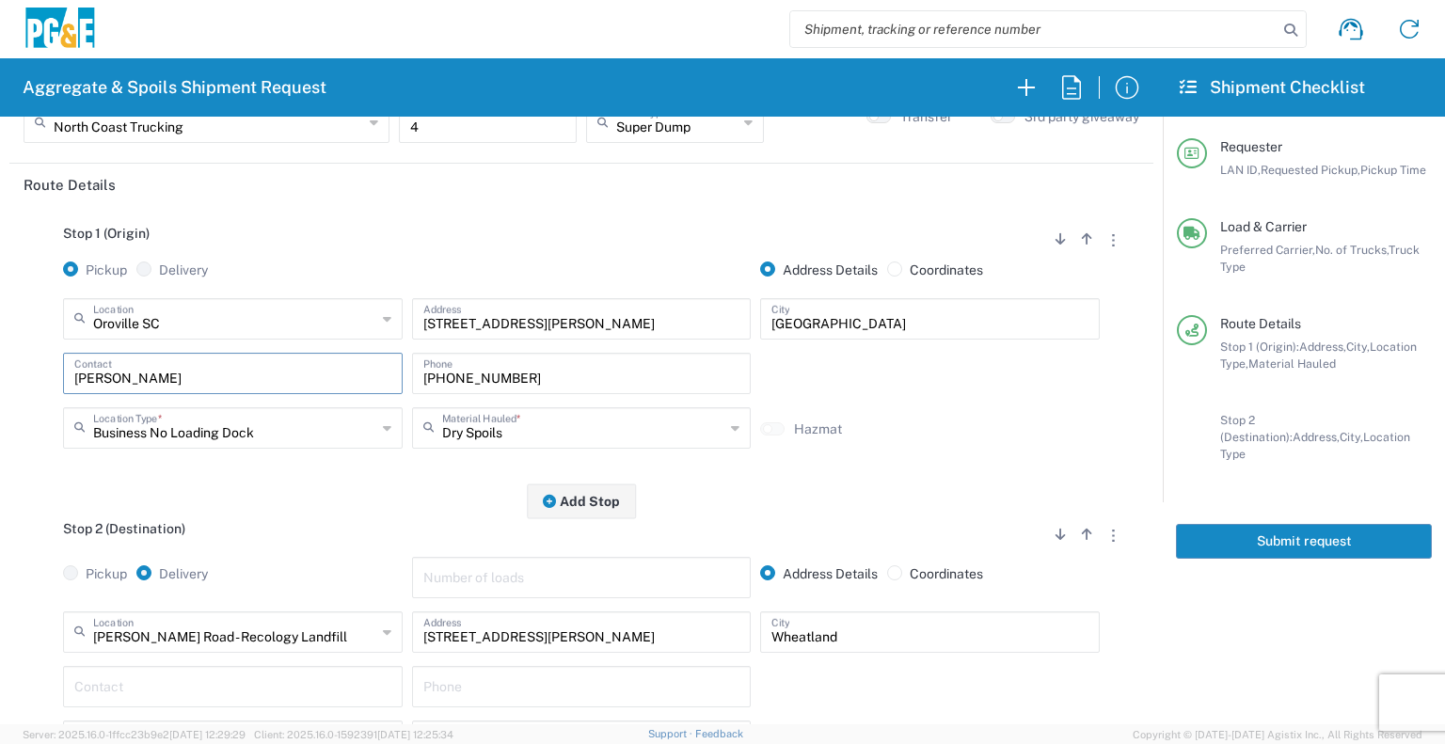
type input "Lenny Weatherall"
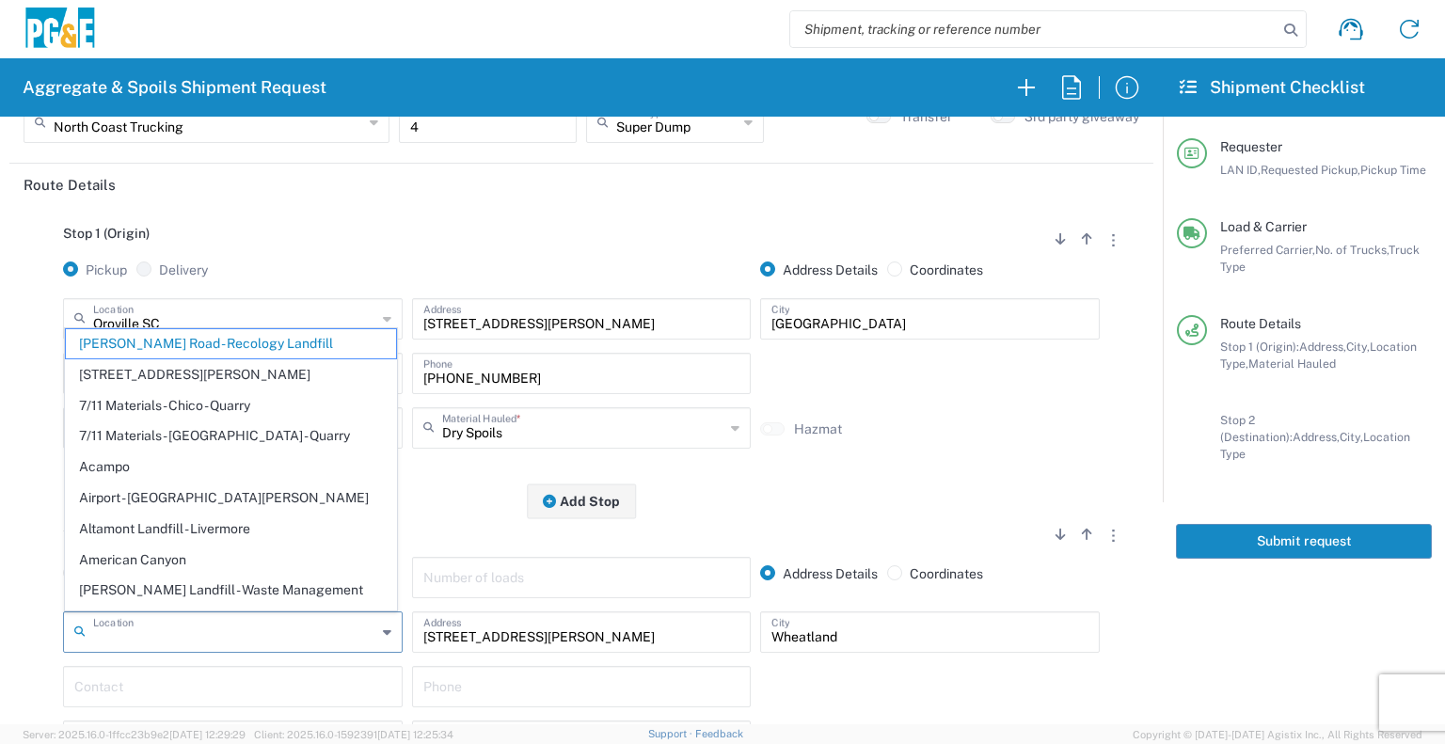
click at [319, 633] on input "text" at bounding box center [234, 630] width 283 height 33
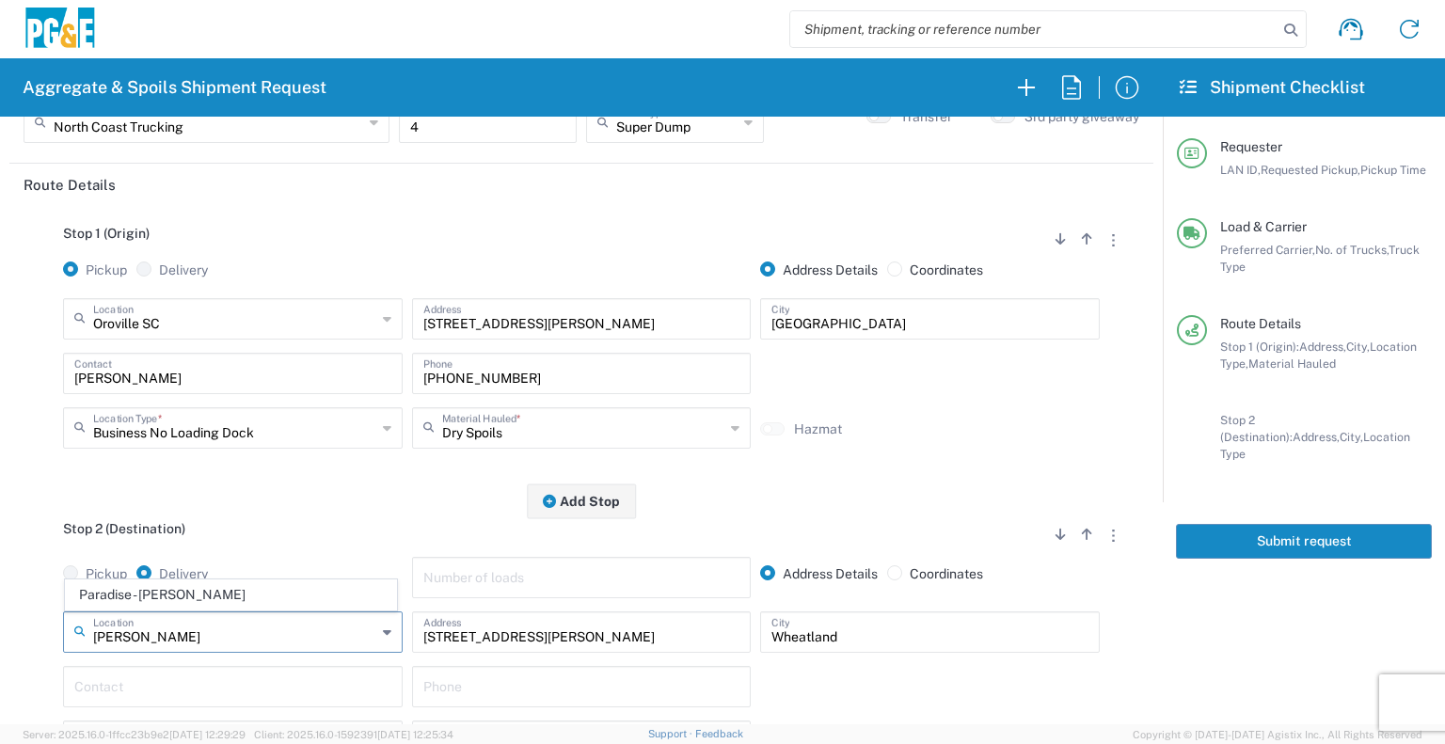
type input "Paradise - Clark Rd"
type input "5365 Clark Rd"
type input "Paradise"
type input "Business No Loading Dock"
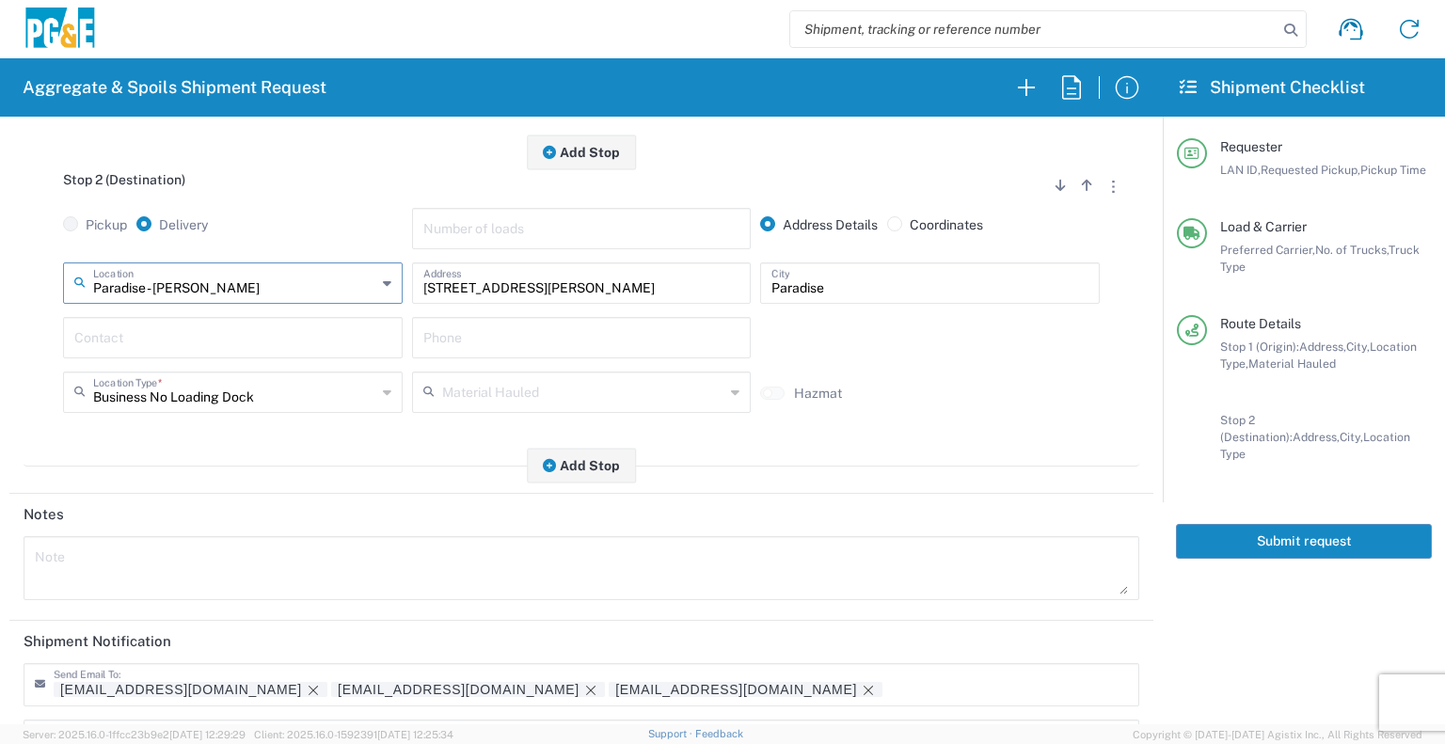
scroll to position [604, 0]
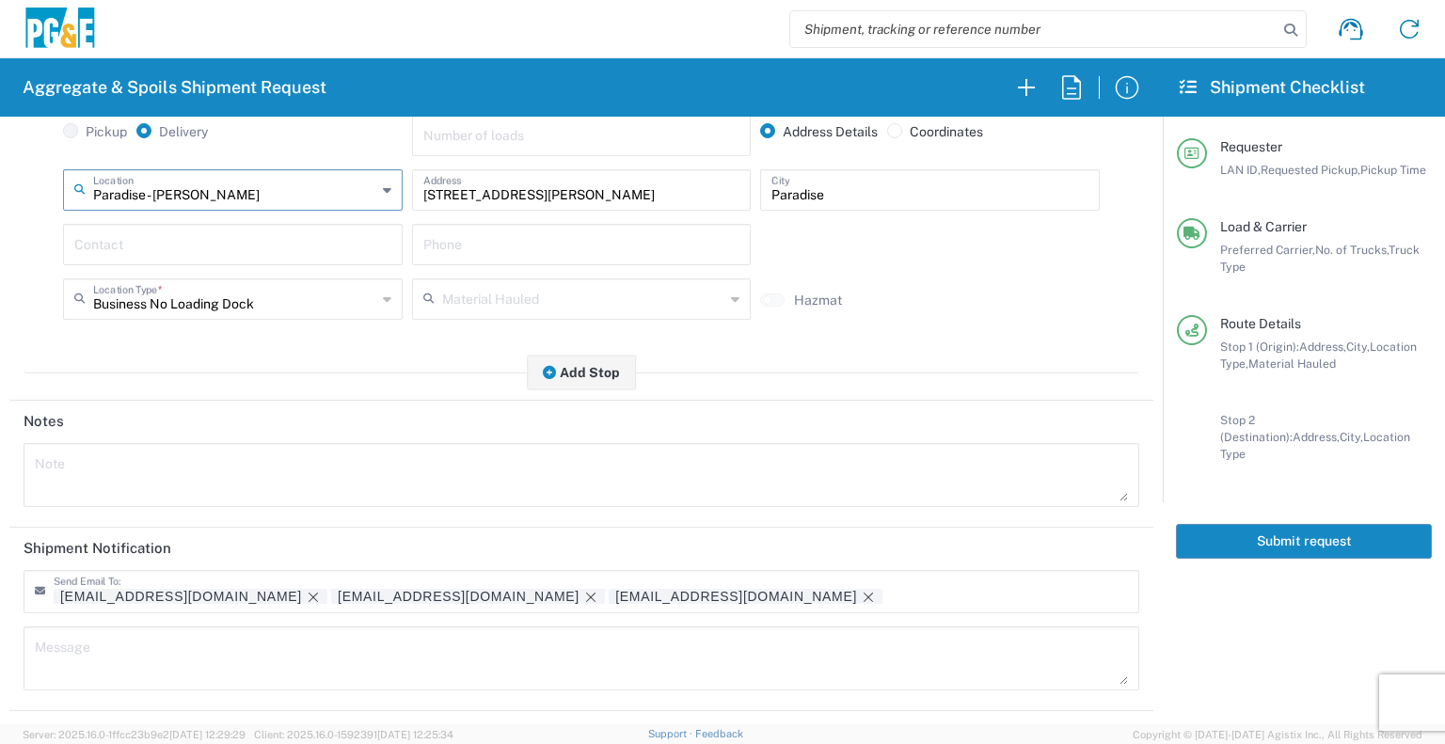
type input "Paradise - Clark Rd"
click at [256, 238] on input "text" at bounding box center [232, 243] width 317 height 33
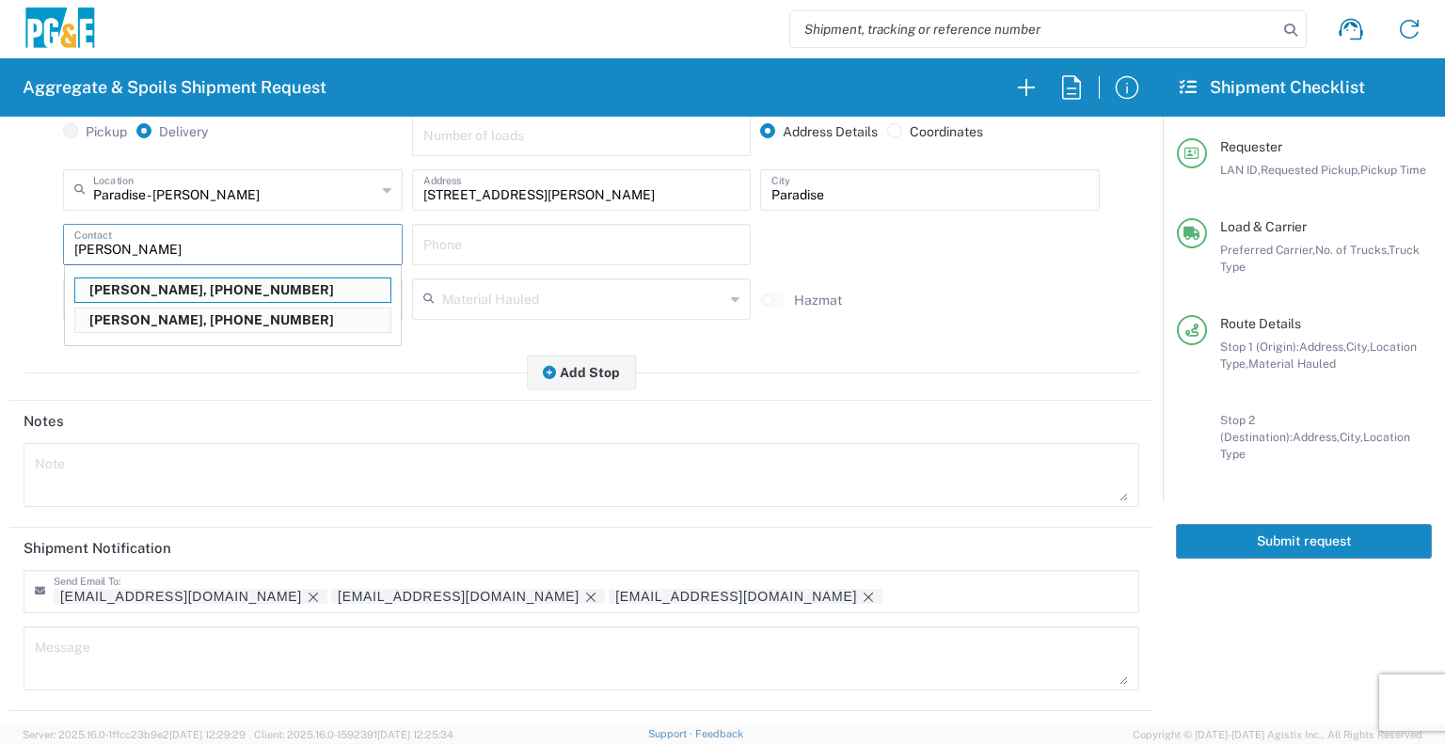
type input "David McGregor"
type input "530-526-8407"
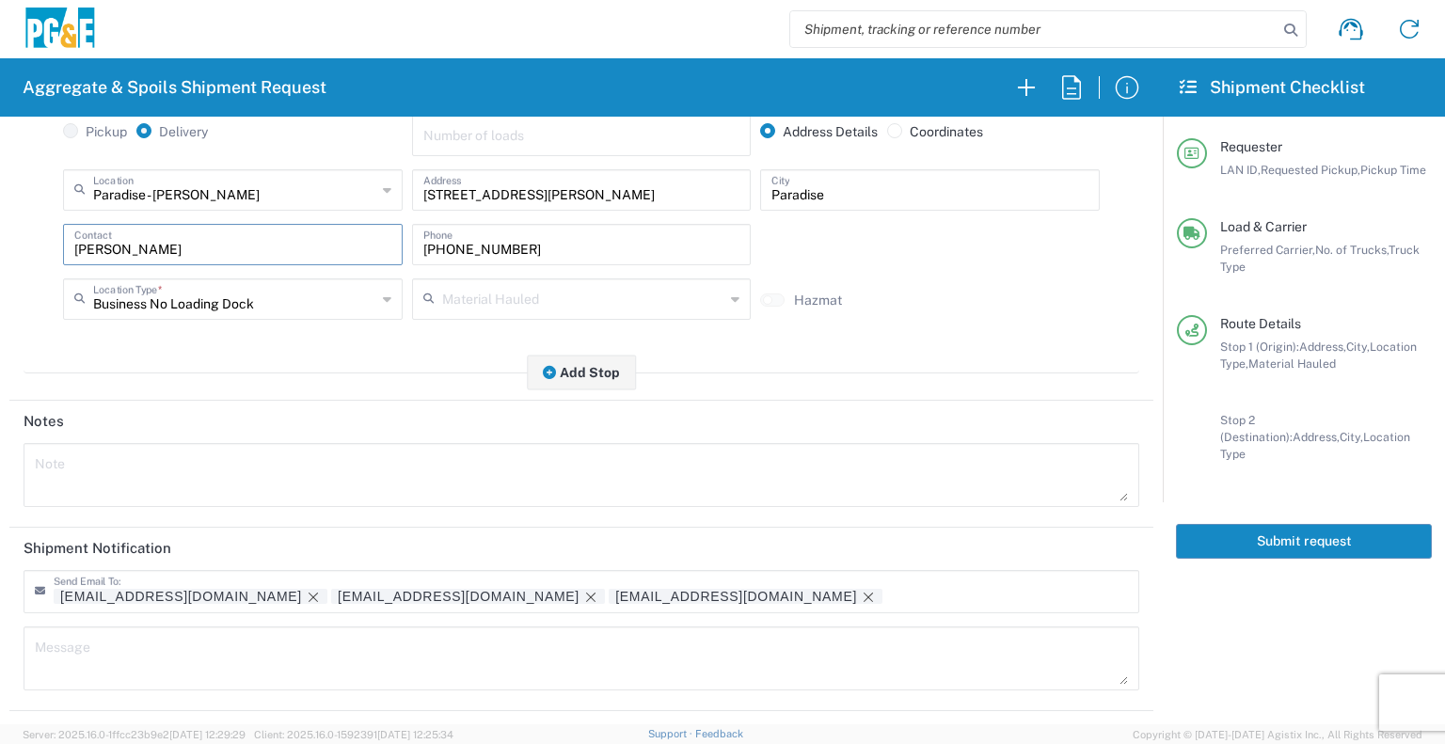
scroll to position [692, 0]
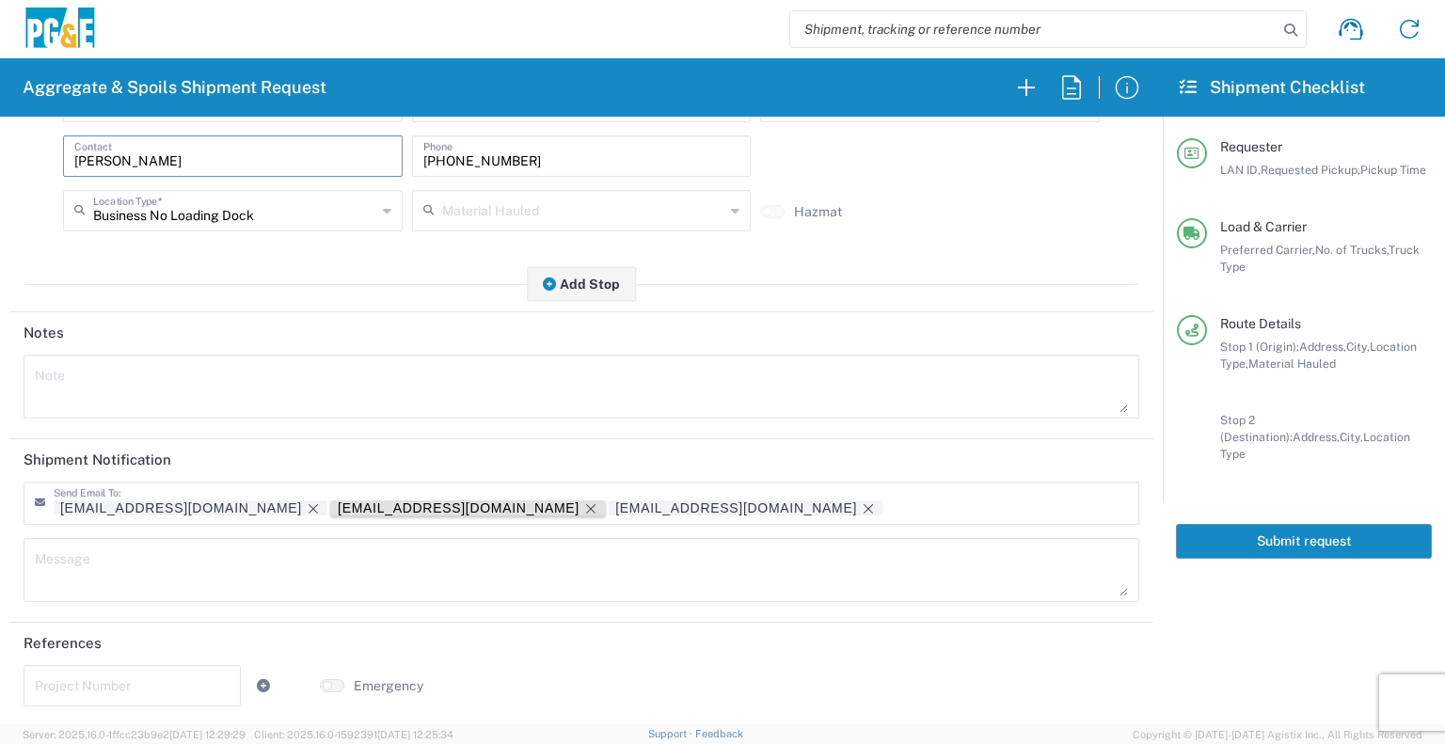
type input "David McGregor"
click at [583, 508] on icon "Remove tag" at bounding box center [590, 508] width 15 height 15
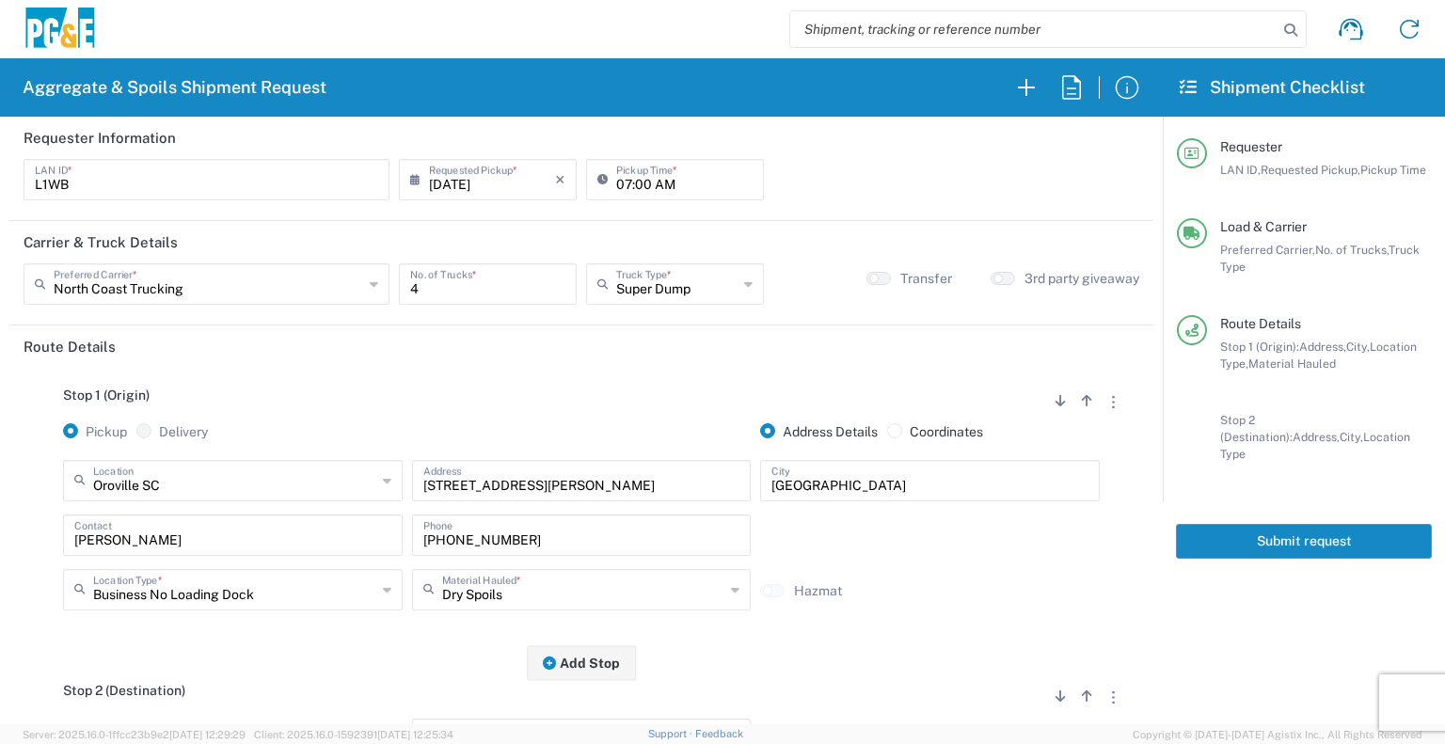
click at [1282, 526] on button "Submit request" at bounding box center [1304, 541] width 256 height 35
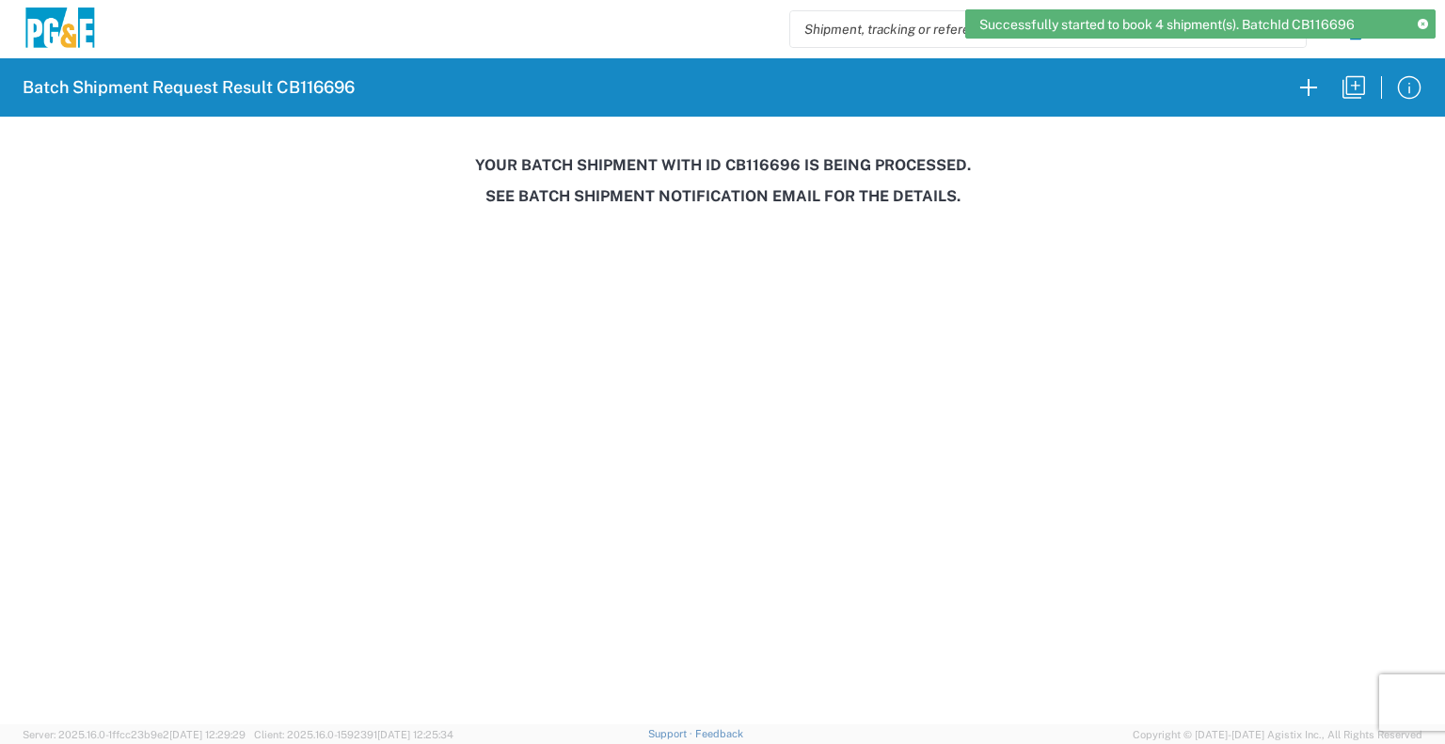
click at [751, 170] on h3 "Your batch shipment with id CB116696 is being processed." at bounding box center [722, 165] width 1419 height 18
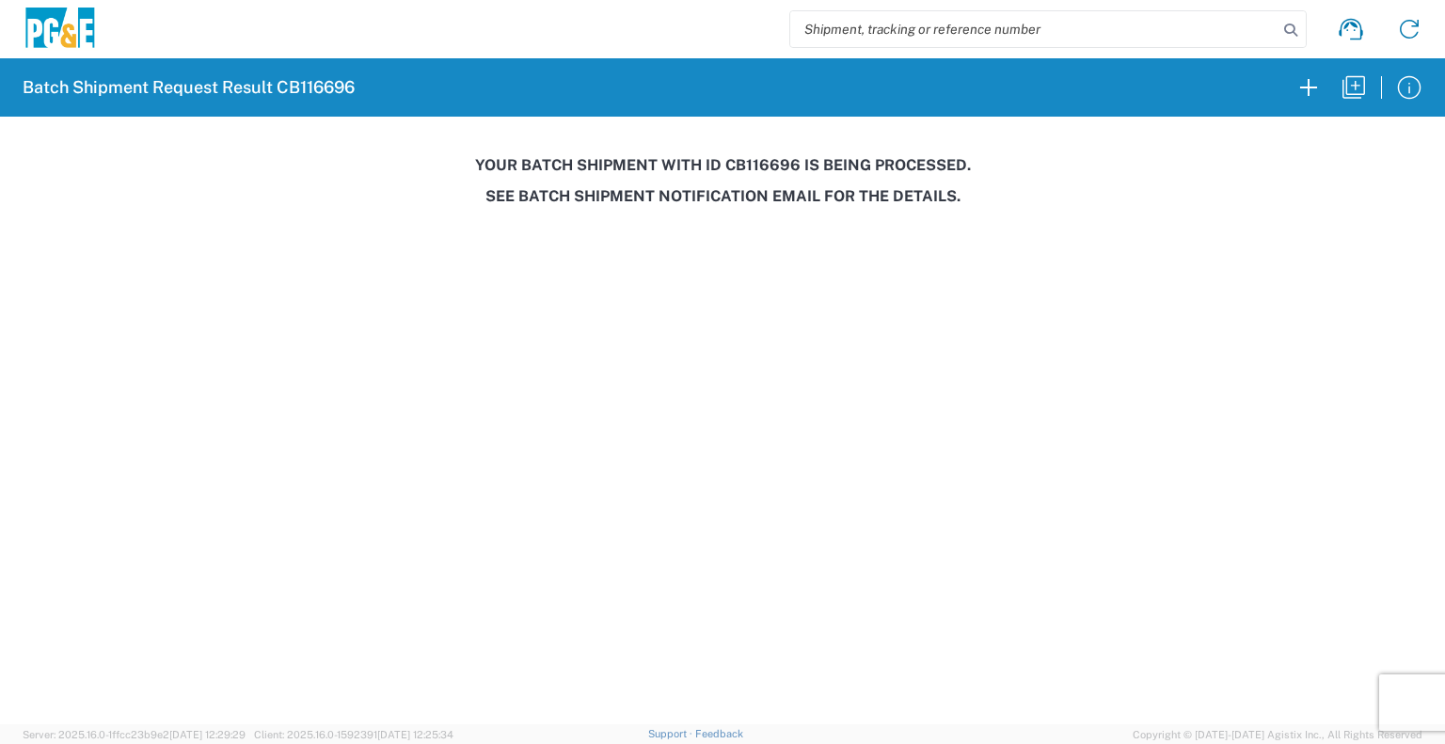
copy h3 "CB116696"
